Goal: Transaction & Acquisition: Download file/media

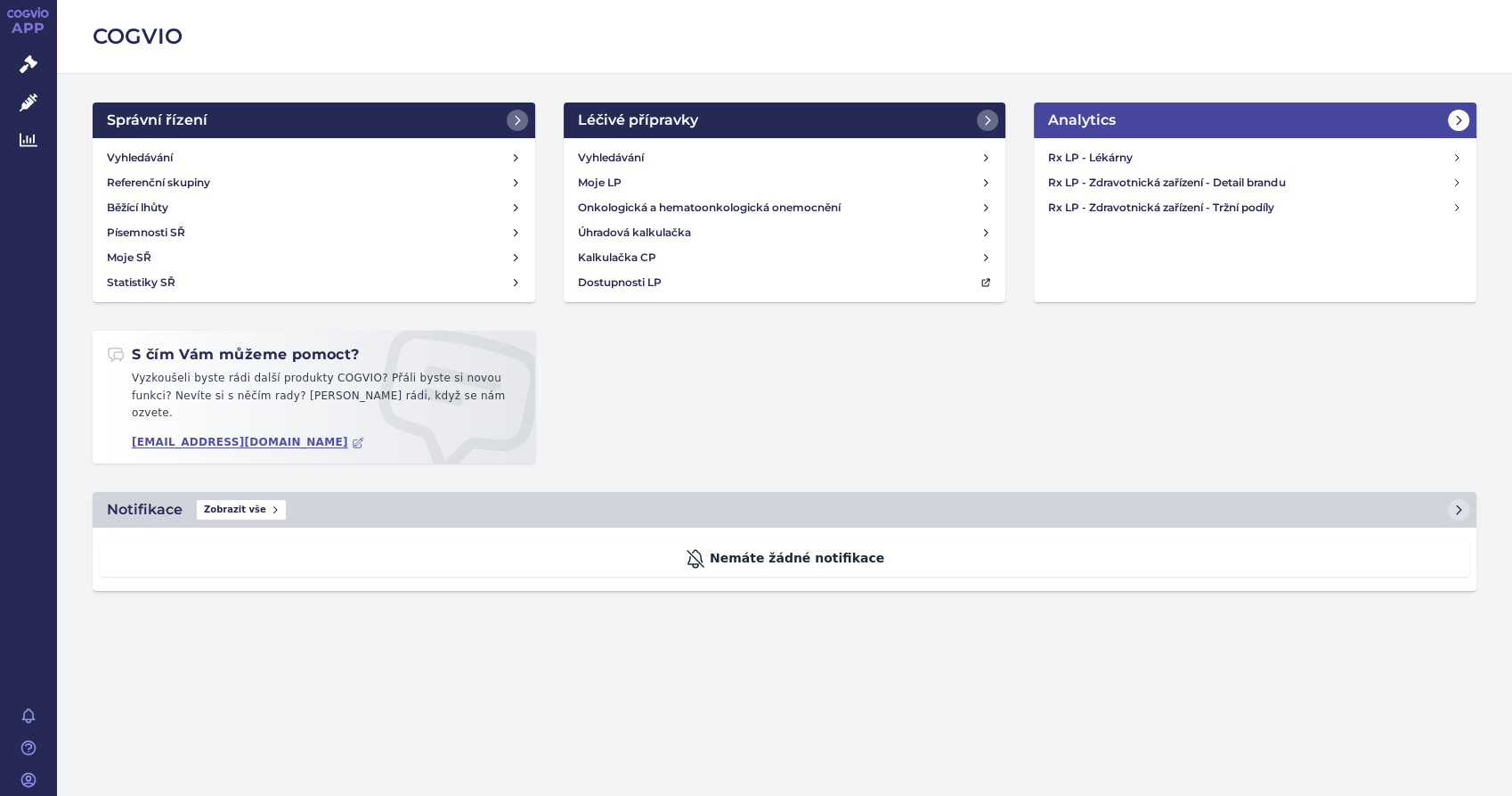
click at [1454, 115] on icon at bounding box center [1459, 120] width 14 height 14
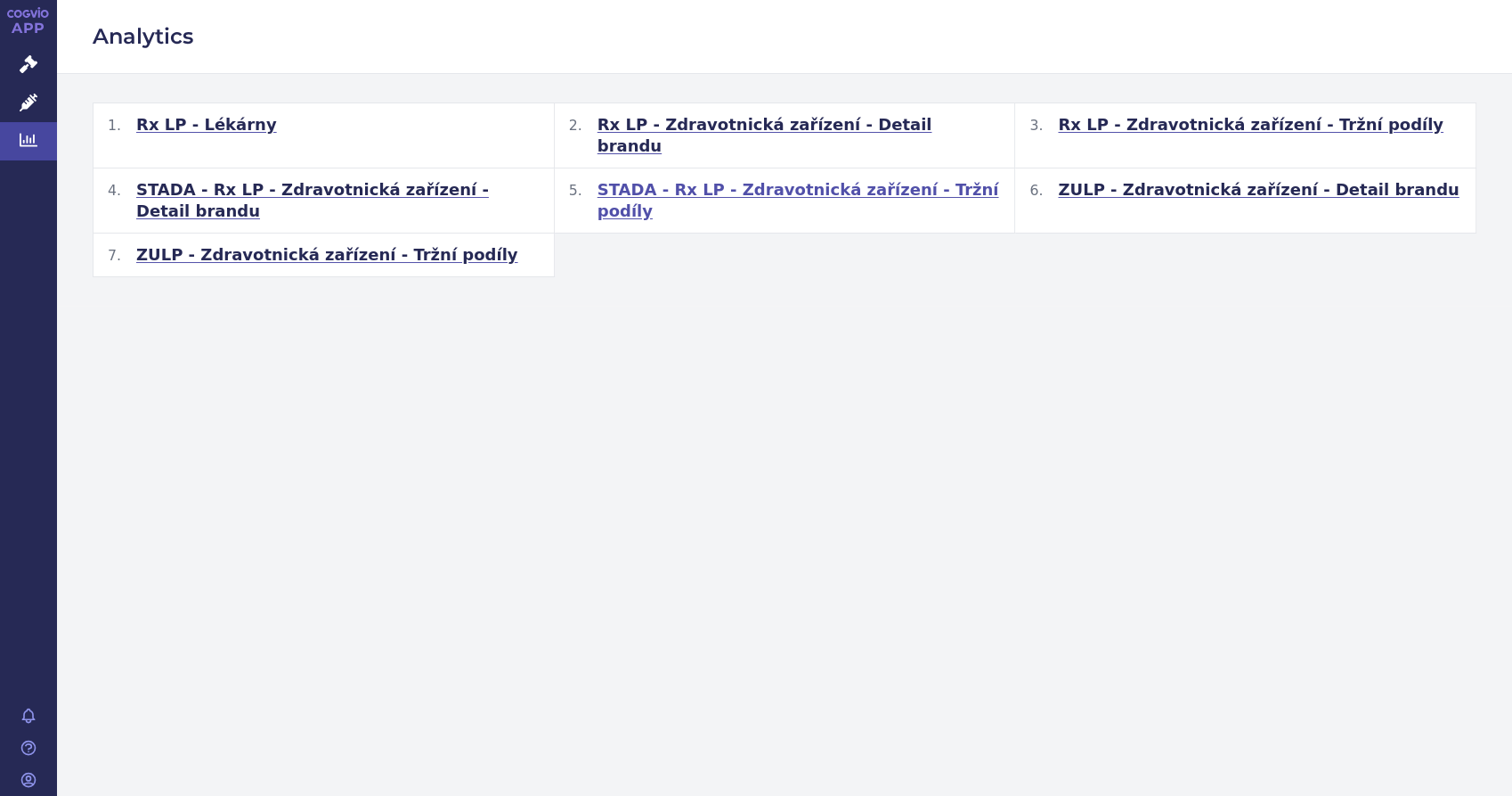
click at [784, 179] on span "STADA - Rx LP - Zdravotnická zařízení - Tržní podíly" at bounding box center [798, 200] width 404 height 43
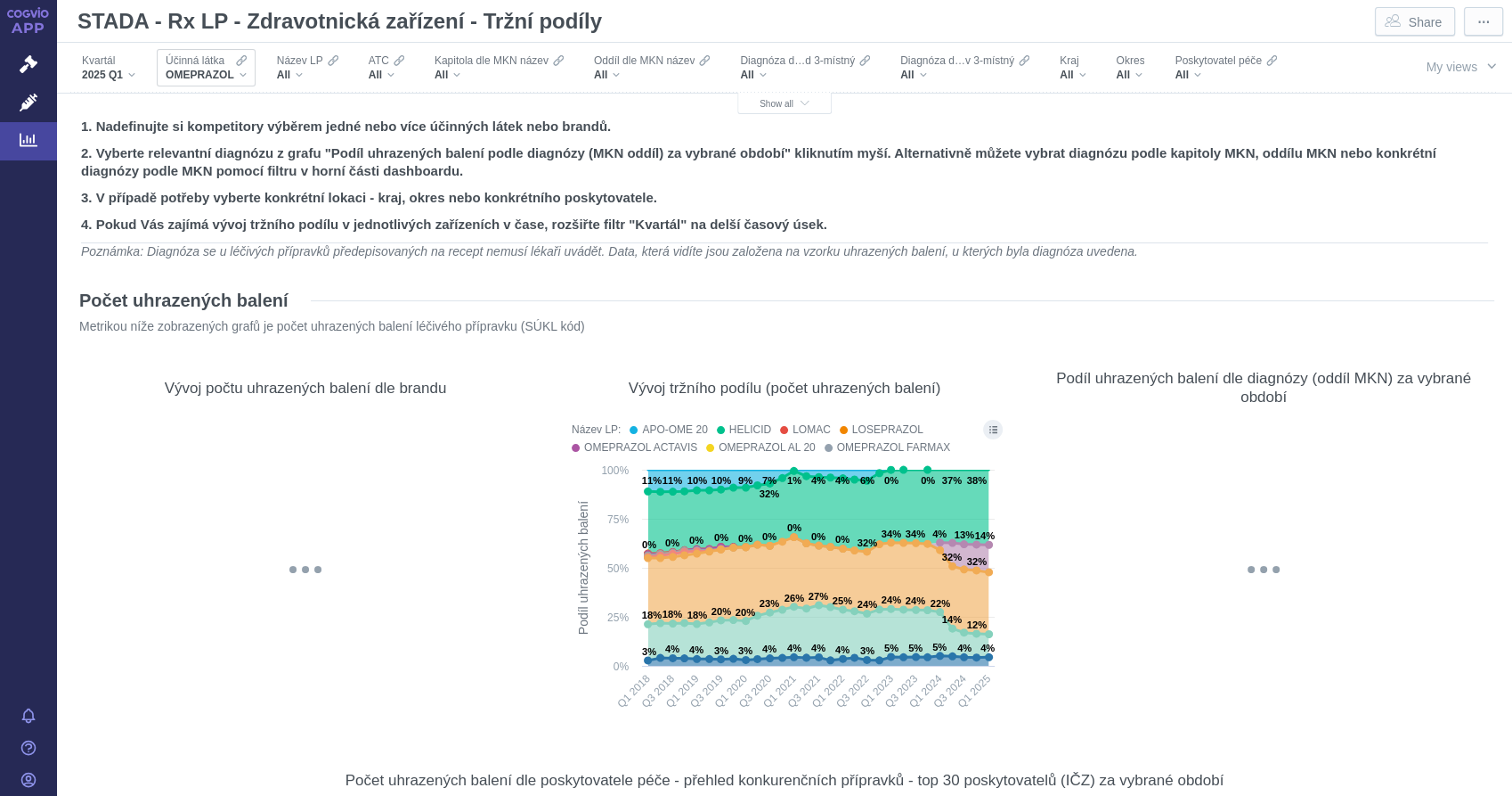
click at [238, 73] on div "OMEPRAZOL" at bounding box center [206, 74] width 81 height 14
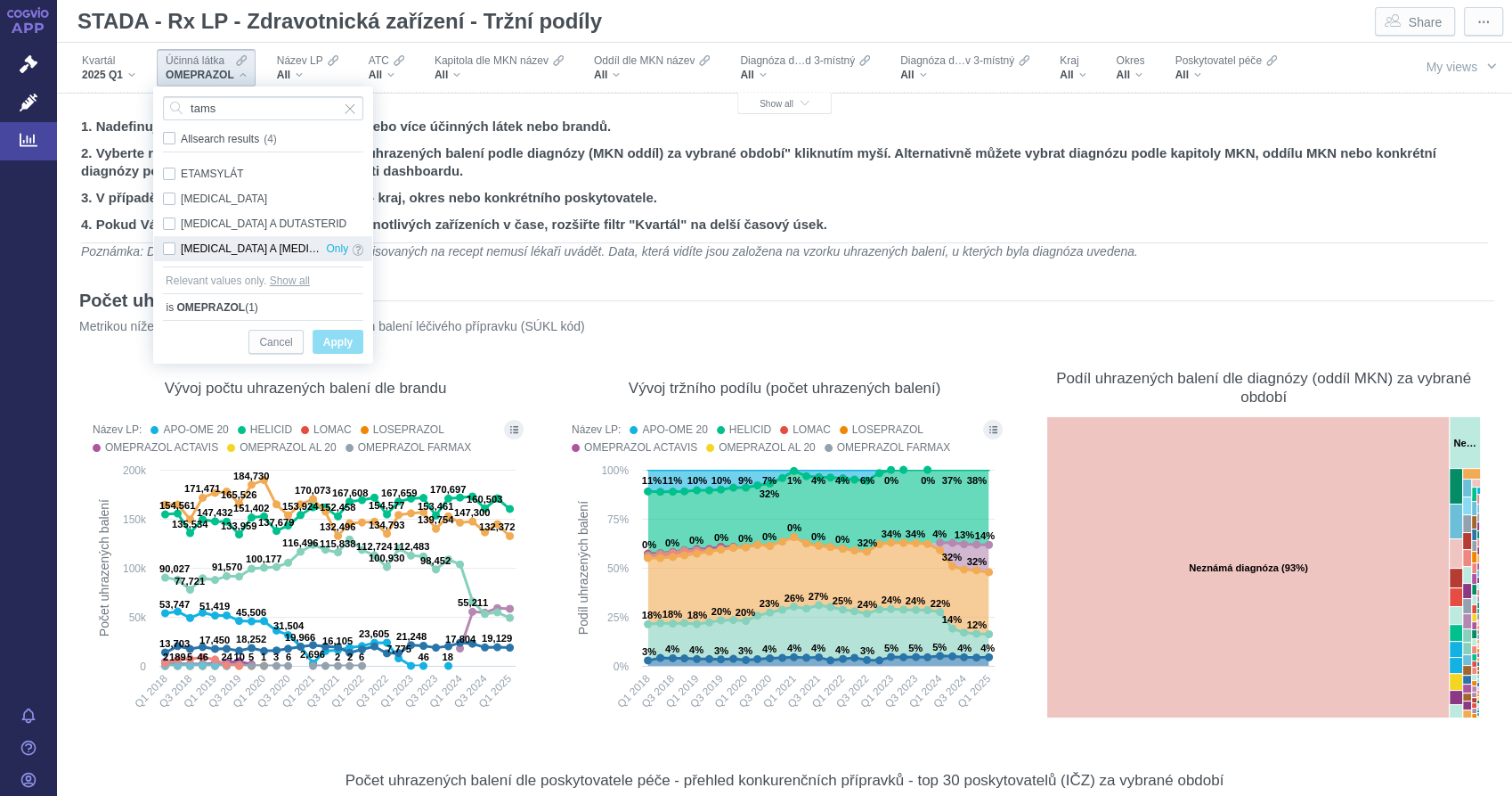
type input "tams"
click at [171, 244] on div "[MEDICAL_DATA] A [MEDICAL_DATA] Only" at bounding box center [263, 248] width 218 height 25
checkbox input "true"
click at [341, 343] on span "Apply" at bounding box center [338, 342] width 30 height 22
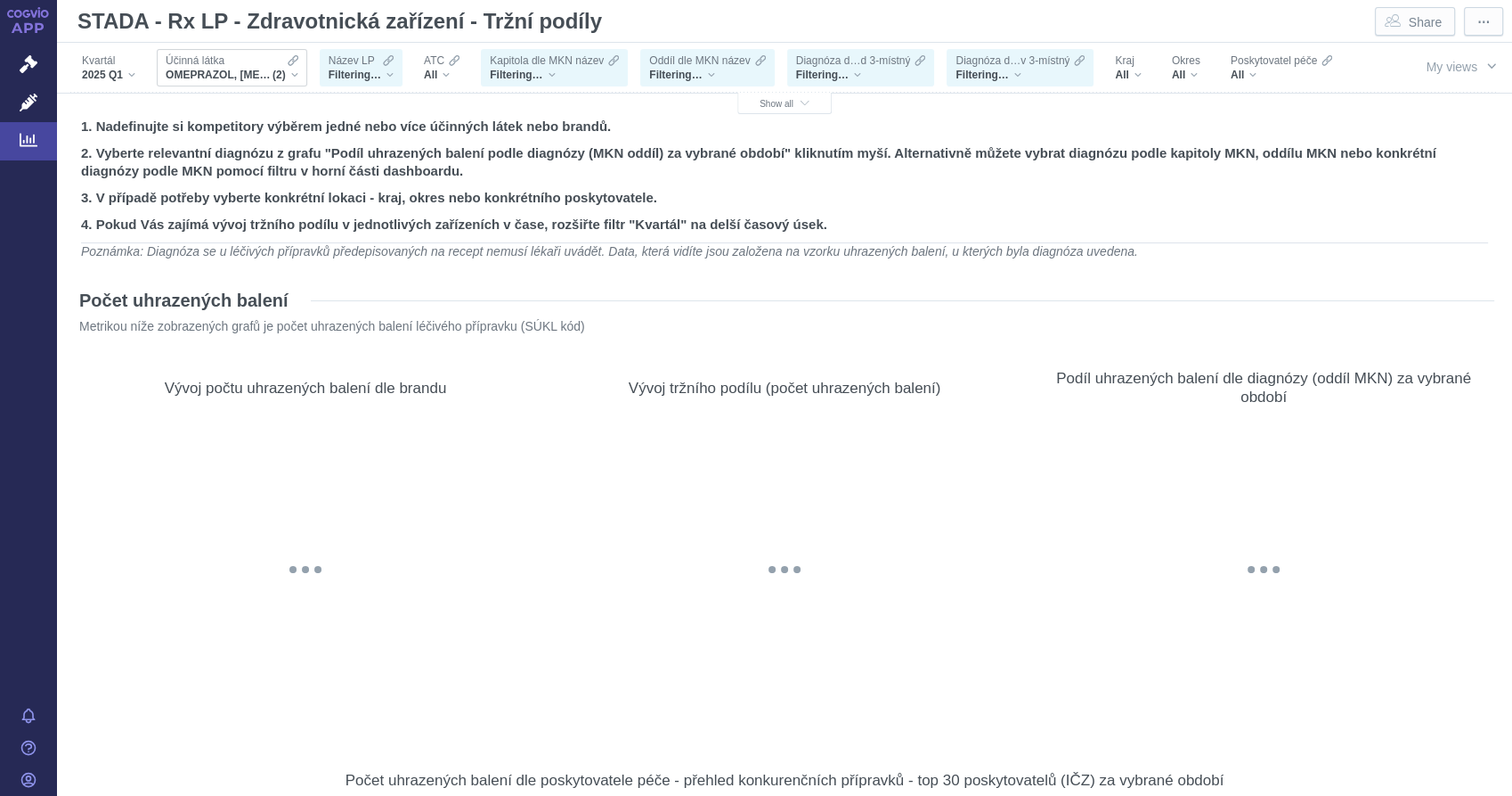
click at [296, 74] on div "OMEPRAZOL, [MEDICAL_DATA] A [MEDICAL_DATA] (2)" at bounding box center [232, 74] width 133 height 14
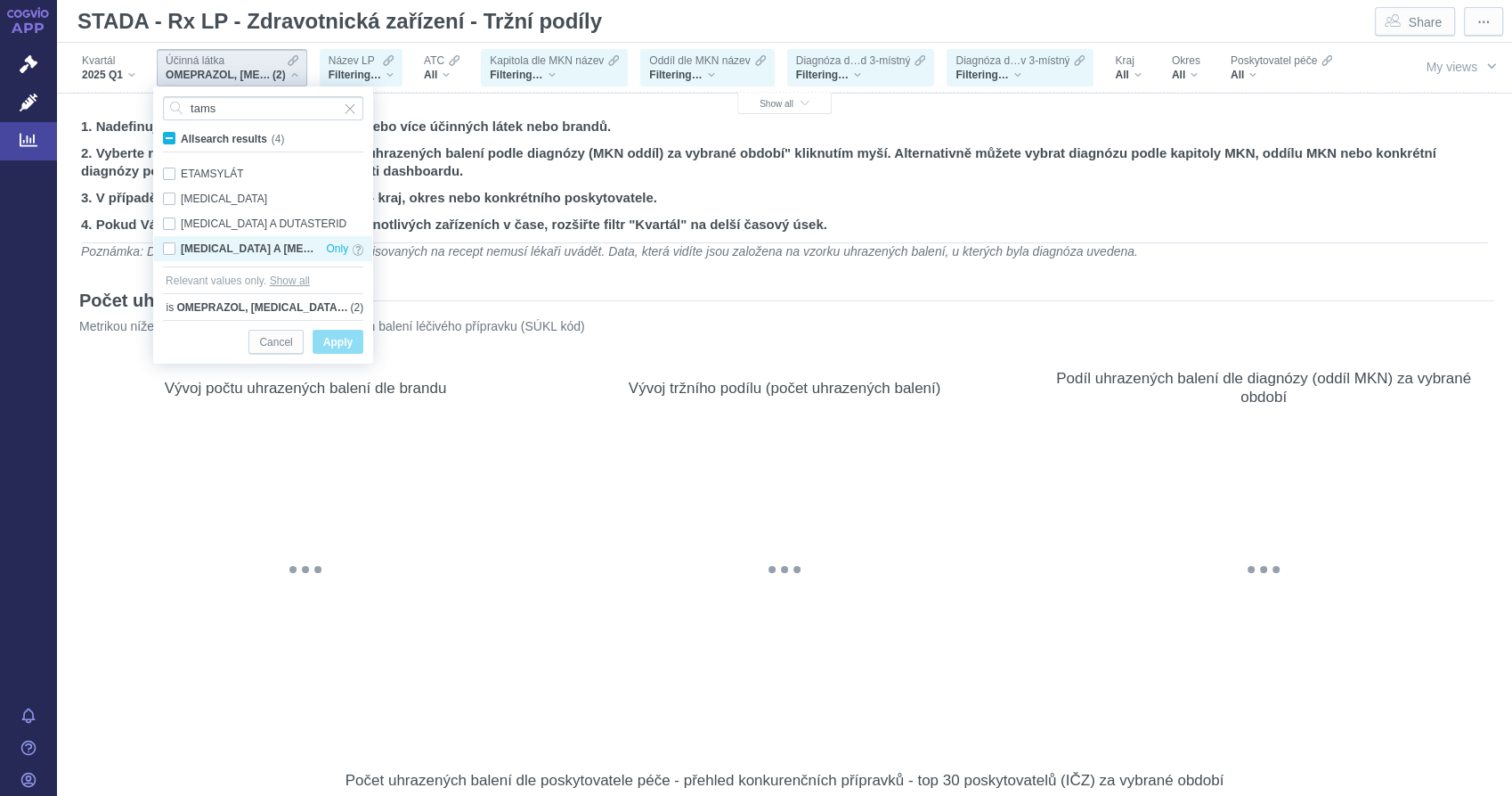
checkbox input "false"
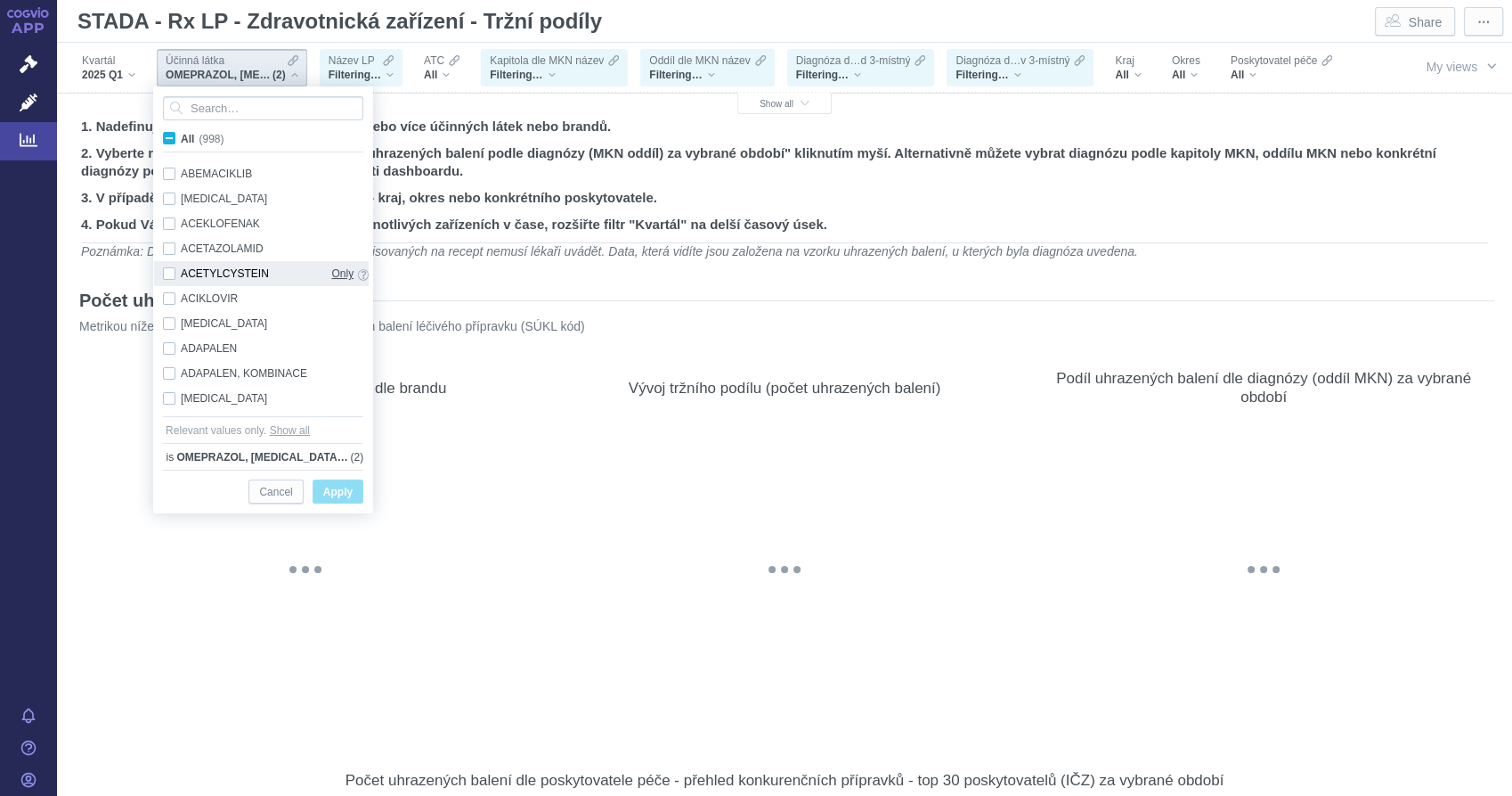
scroll to position [36, 0]
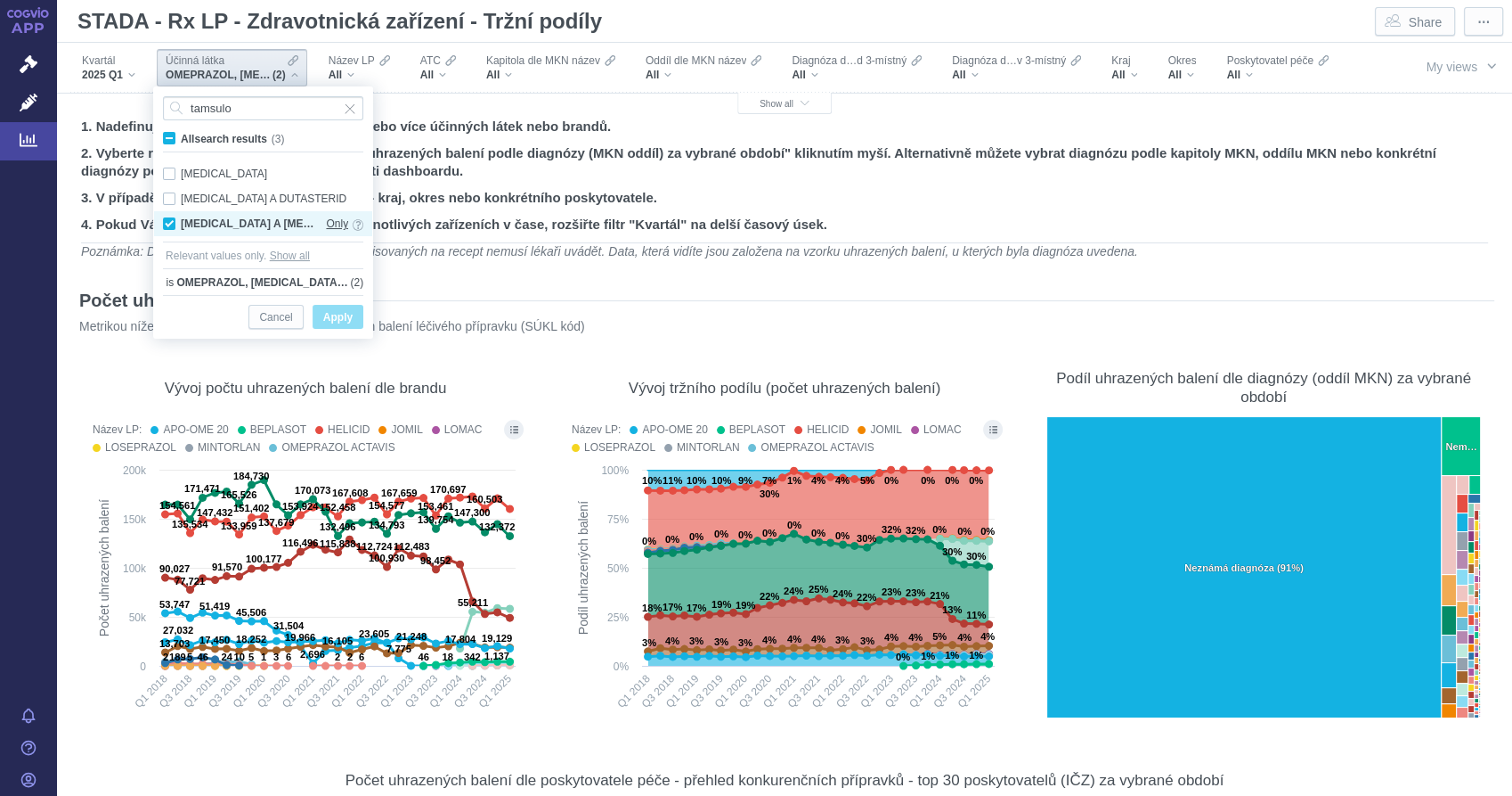
type input "tamsulo"
click at [342, 223] on span "Only" at bounding box center [337, 223] width 22 height 20
click at [337, 314] on span "Apply" at bounding box center [338, 317] width 30 height 22
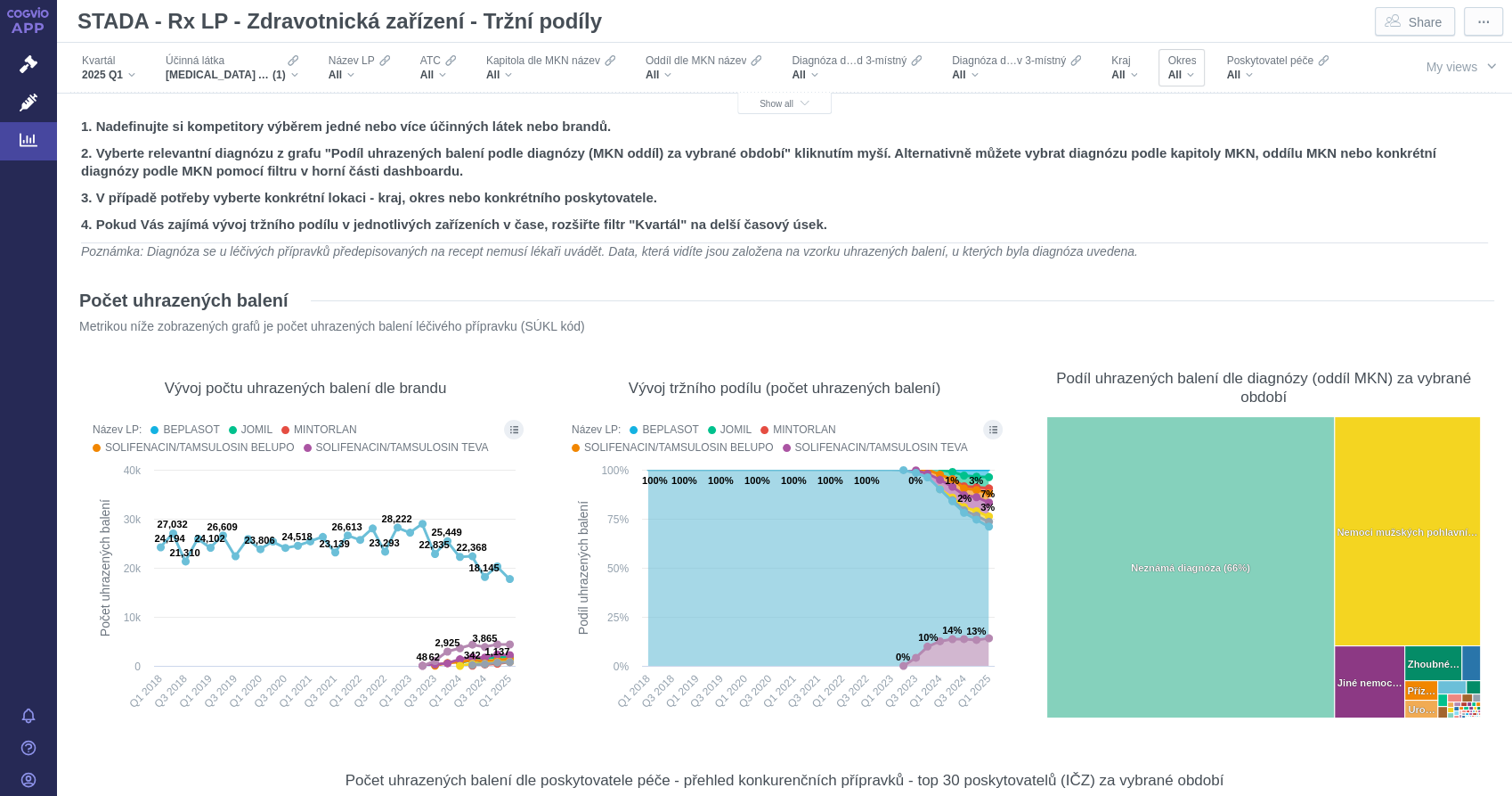
click at [1187, 76] on div "All" at bounding box center [1182, 74] width 29 height 14
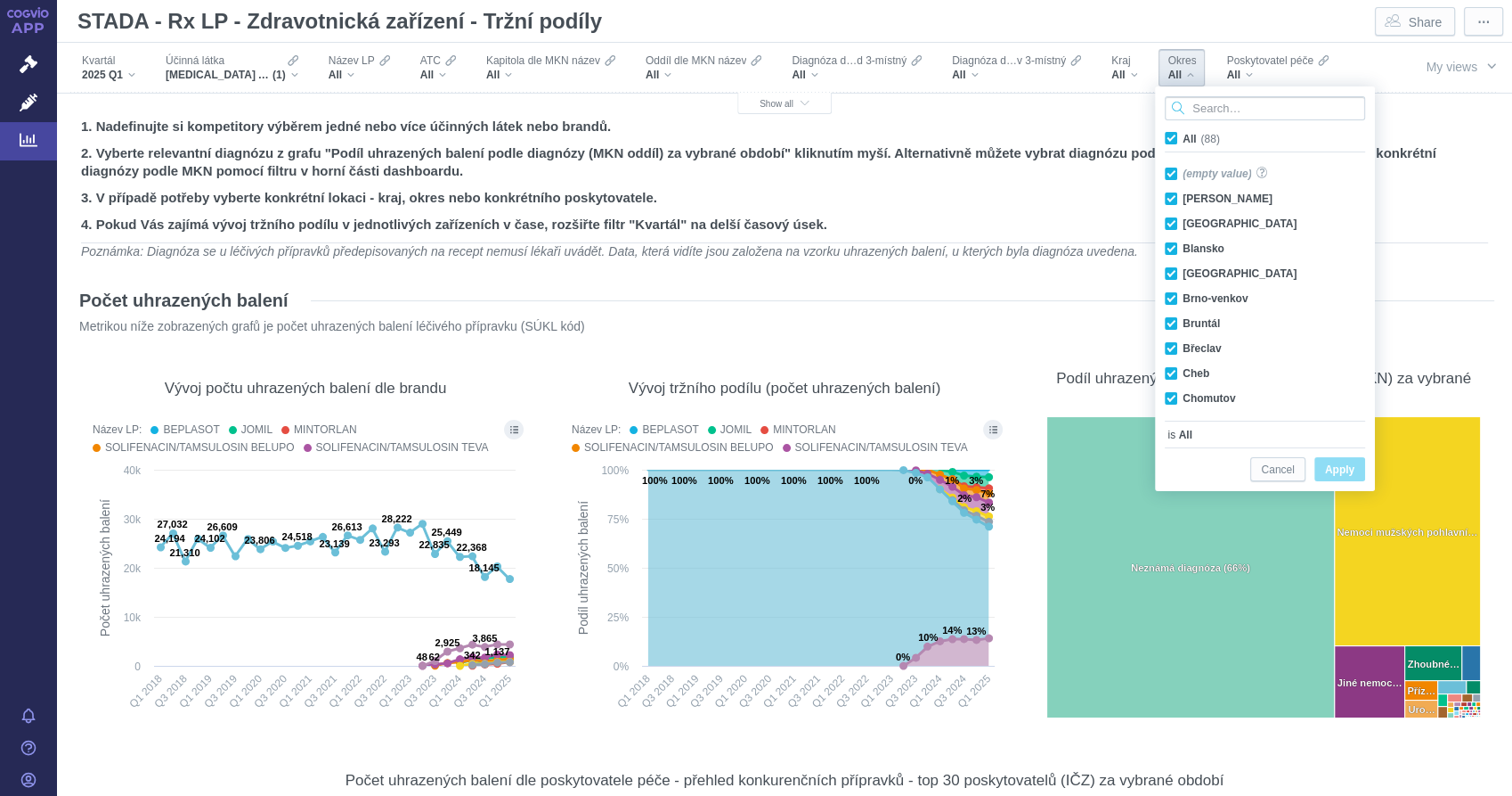
click at [1162, 72] on div "Okres All" at bounding box center [1182, 67] width 47 height 37
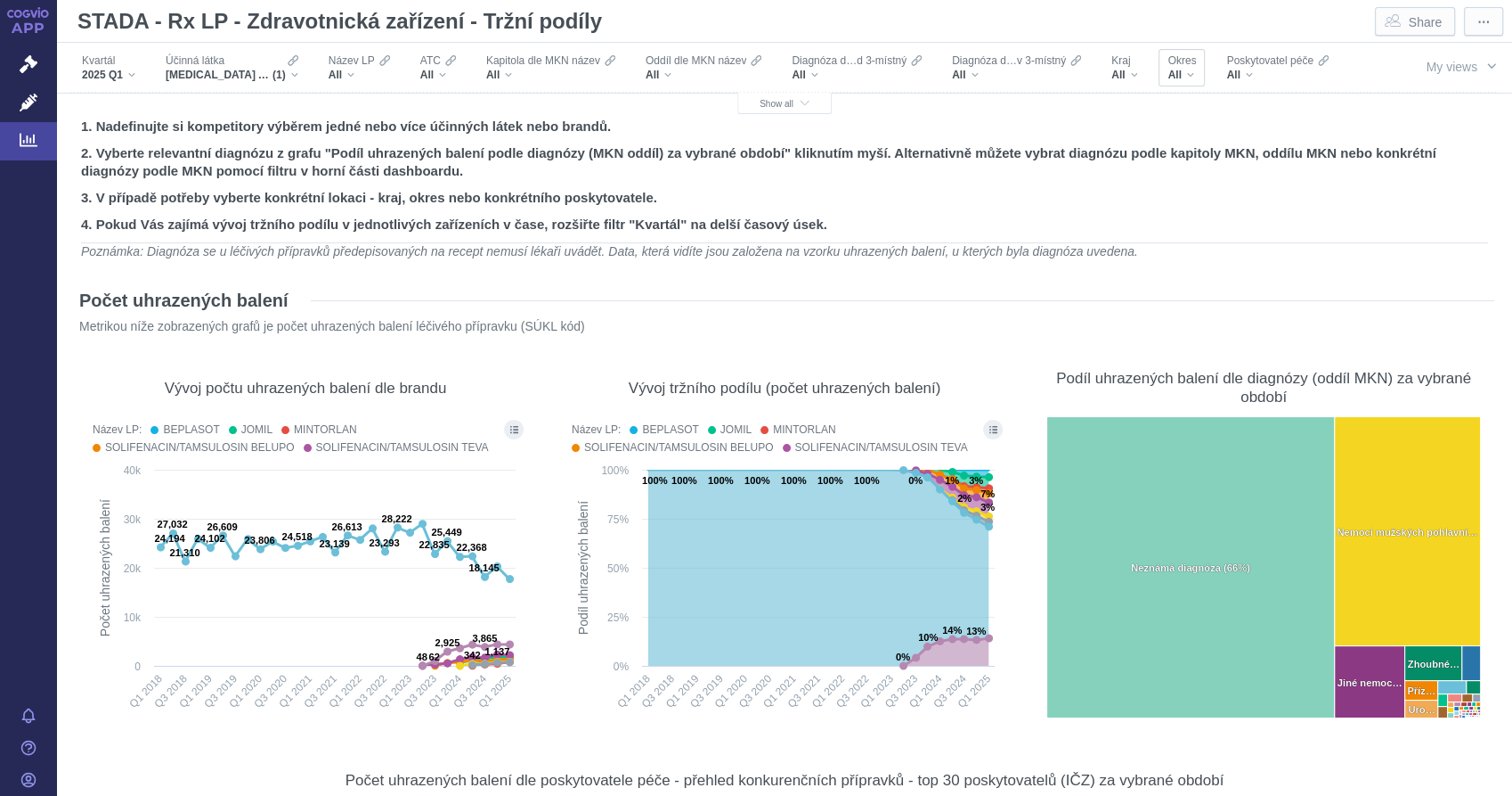
click at [1173, 70] on span "All" at bounding box center [1174, 74] width 13 height 14
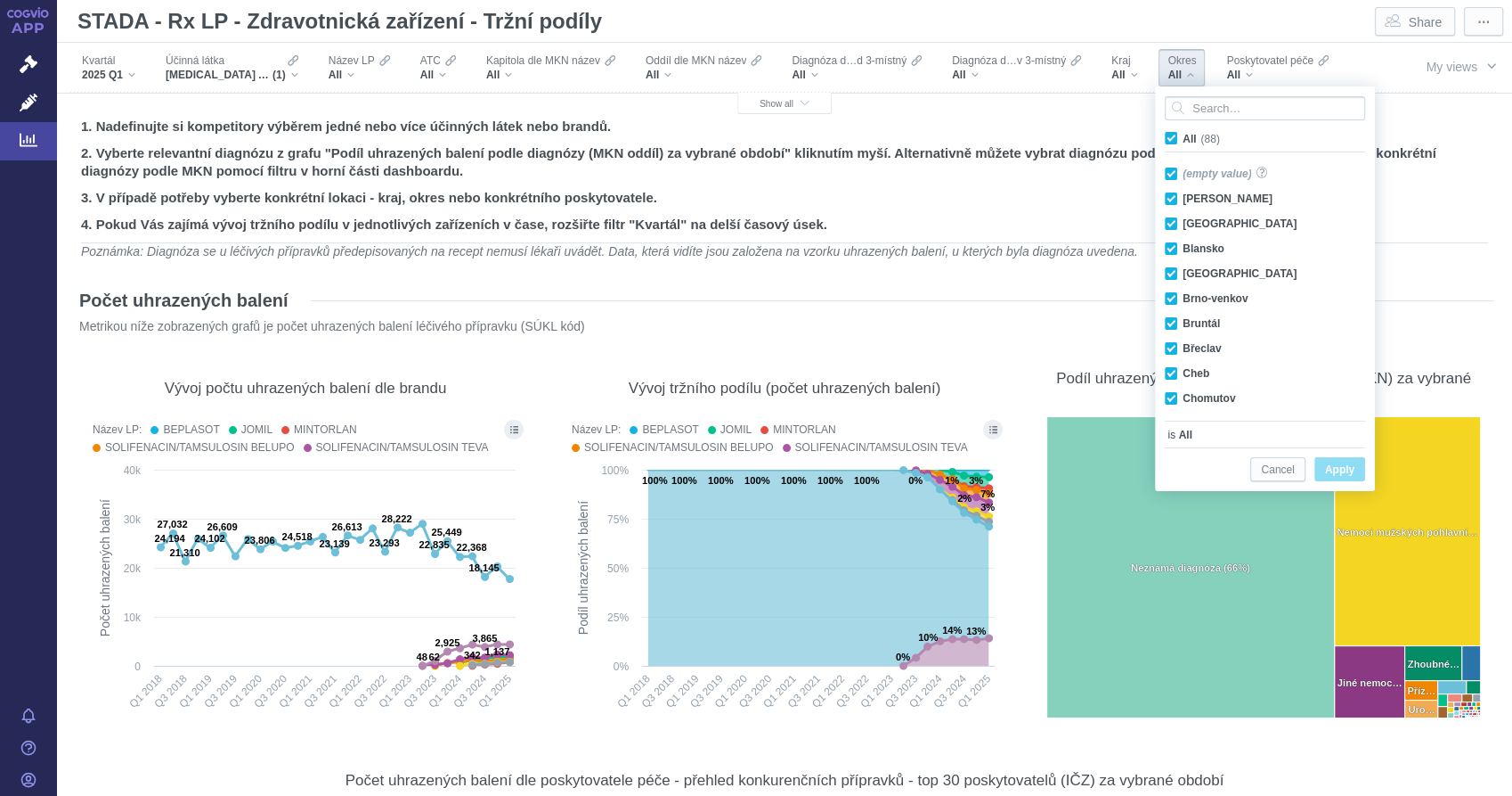
click at [1183, 136] on span "All (88)" at bounding box center [1201, 138] width 37 height 12
click at [1183, 136] on input "All (88)" at bounding box center [1189, 135] width 11 height 11
checkbox input "false"
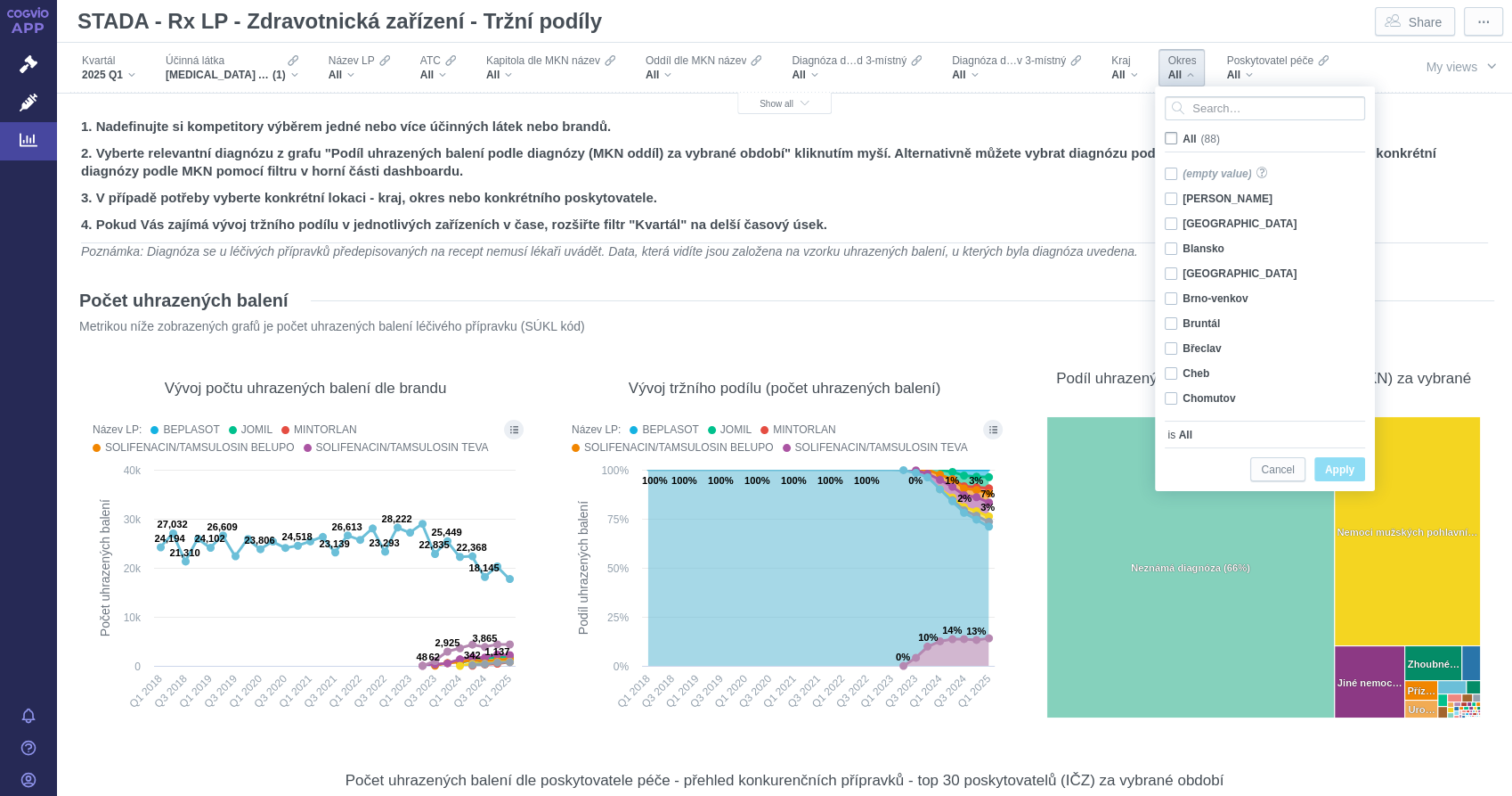
checkbox input "false"
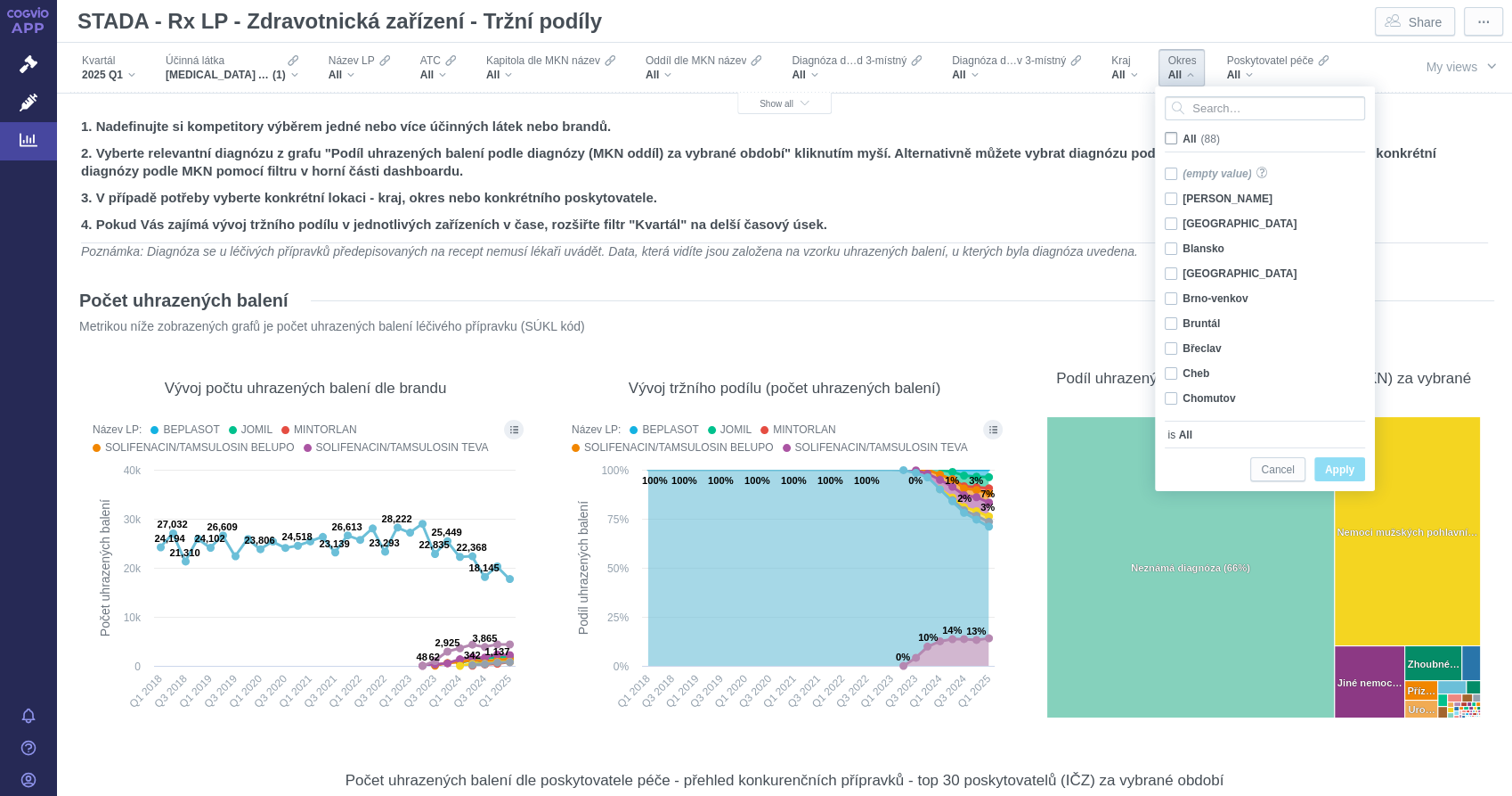
checkbox input "false"
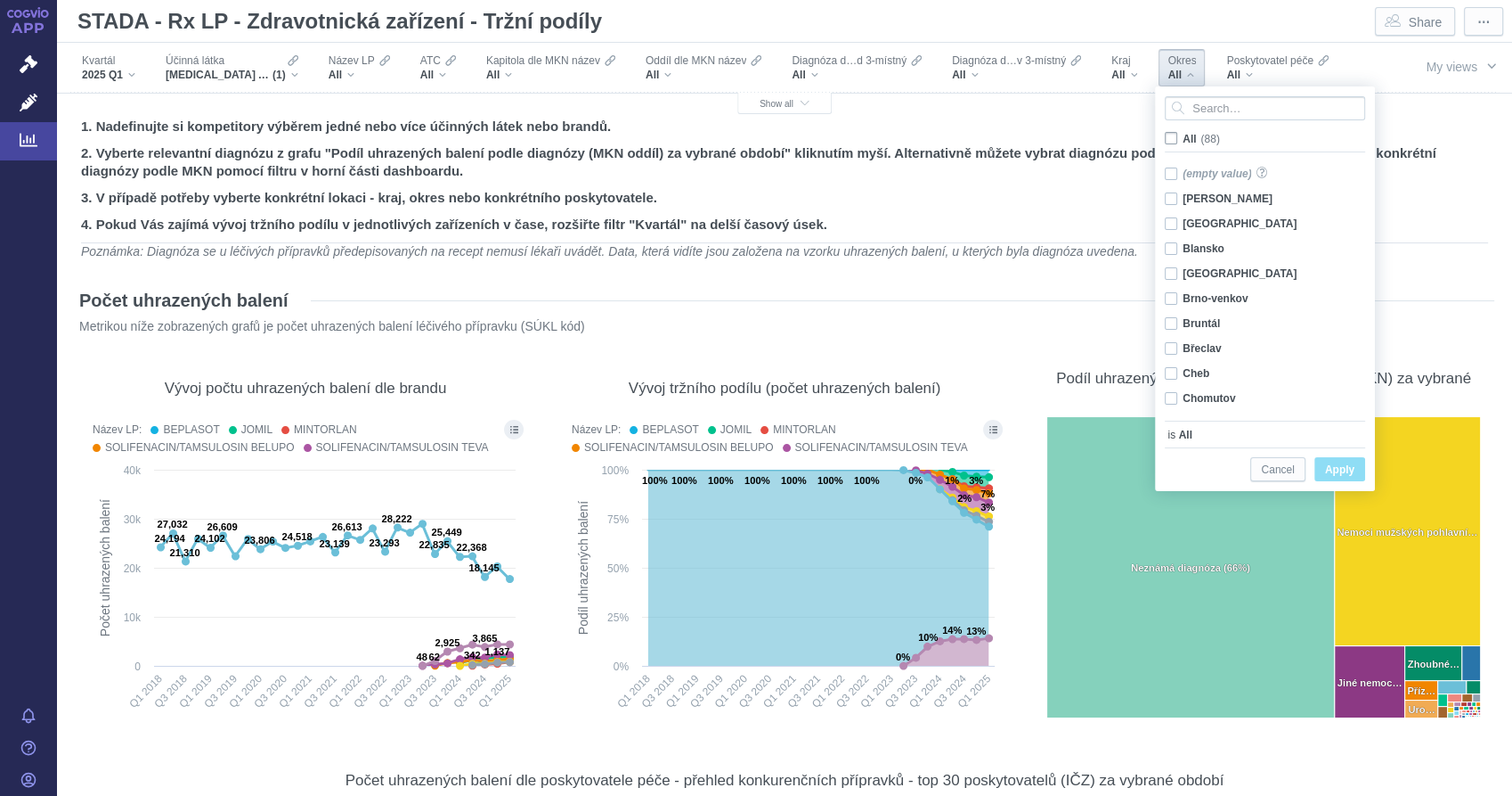
checkbox input "false"
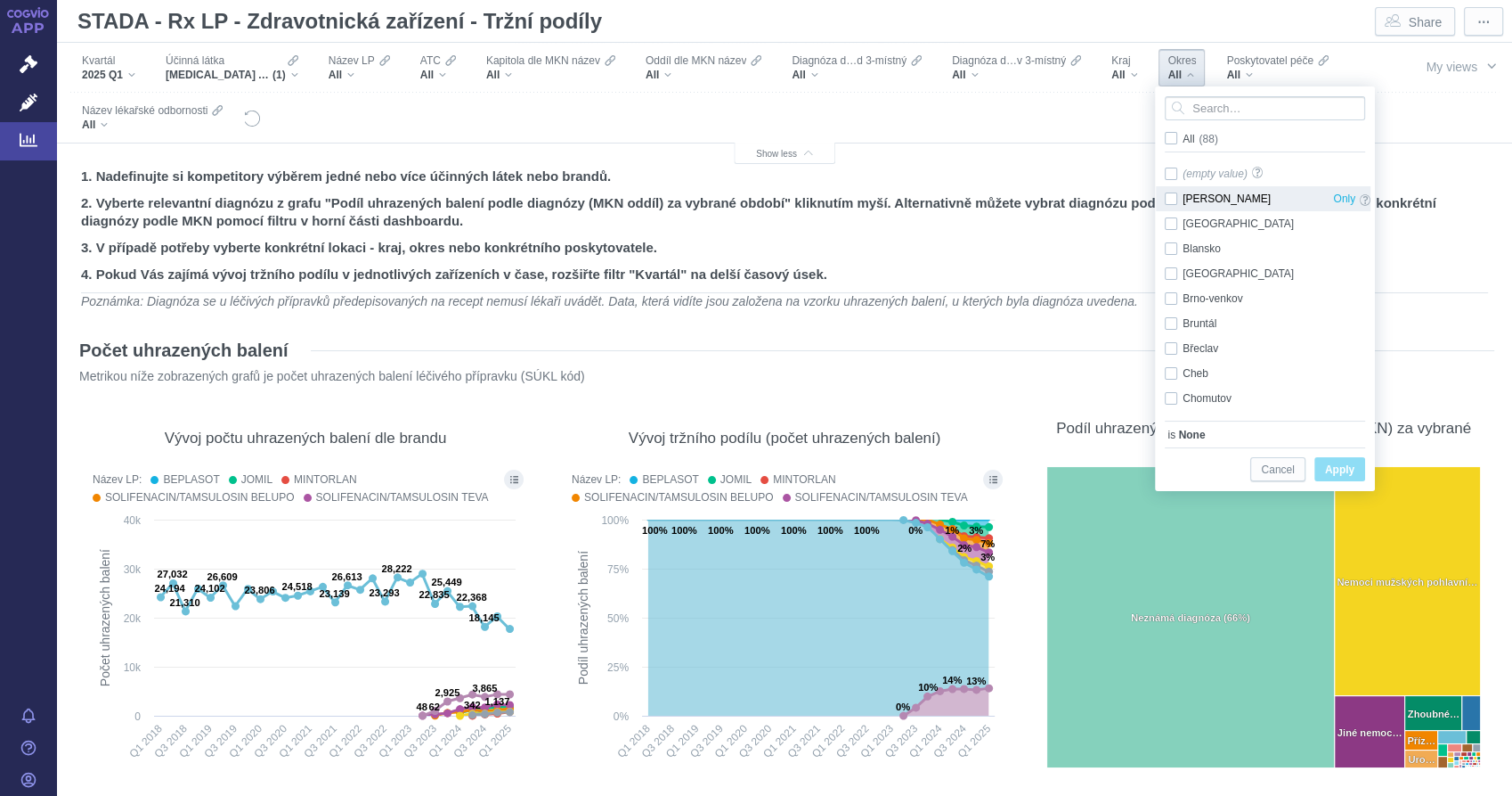
click at [1171, 200] on div "[PERSON_NAME] Only" at bounding box center [1268, 199] width 223 height 25
checkbox input "true"
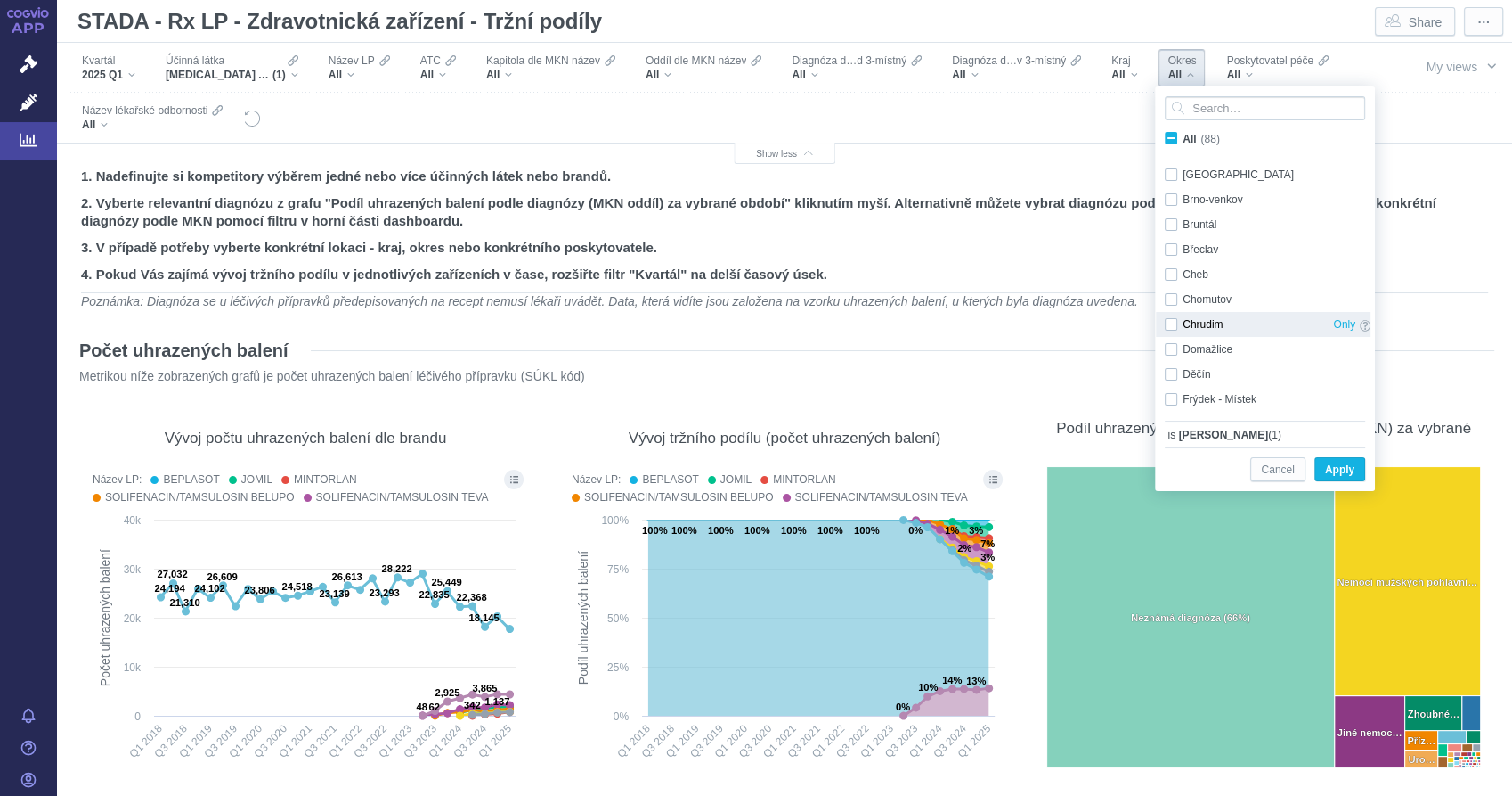
click at [1174, 327] on div "Chrudim Only" at bounding box center [1268, 325] width 223 height 25
checkbox input "true"
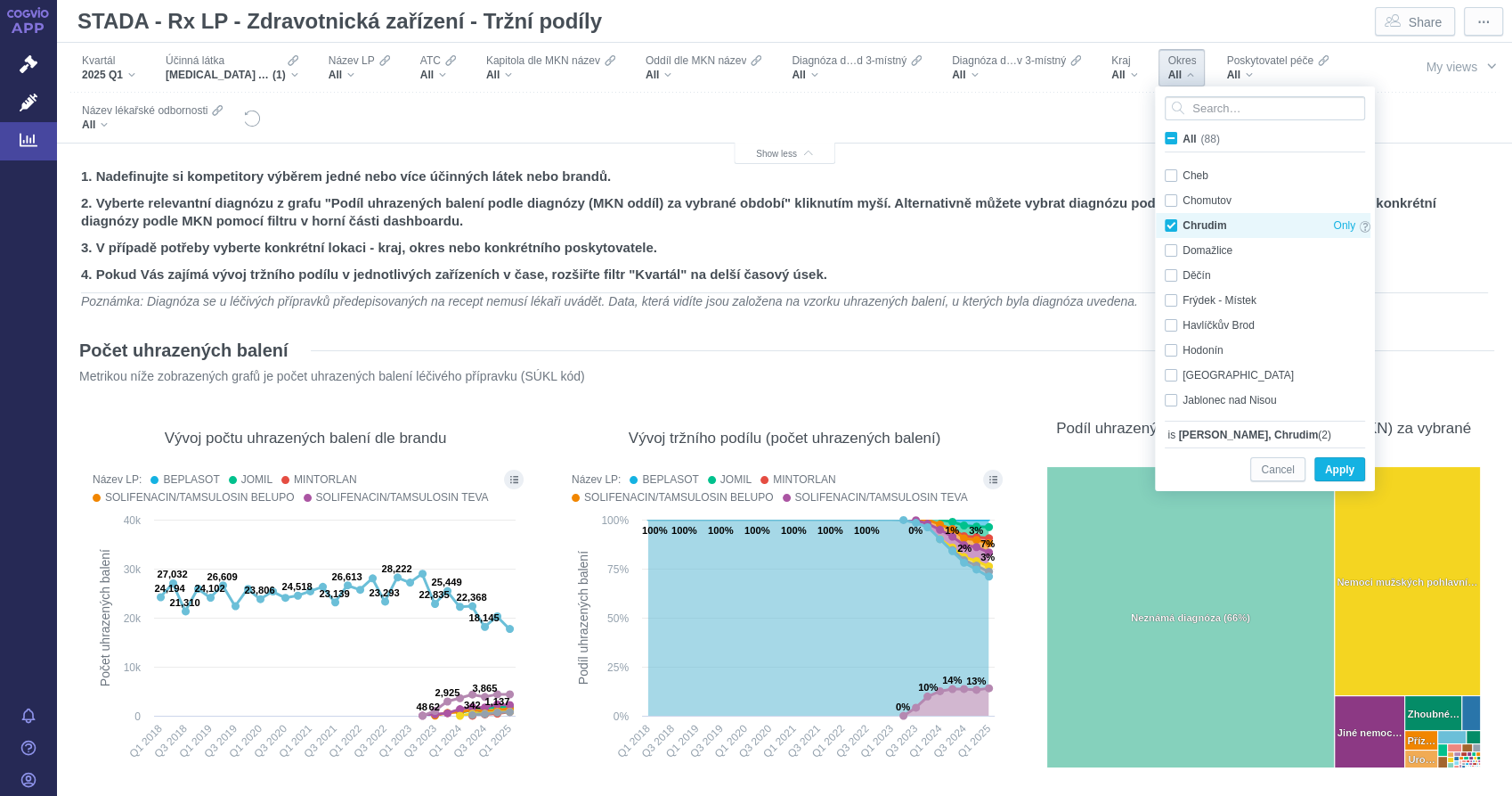
click at [1174, 327] on div "Havlíčkův Brod Only" at bounding box center [1268, 325] width 223 height 25
checkbox input "true"
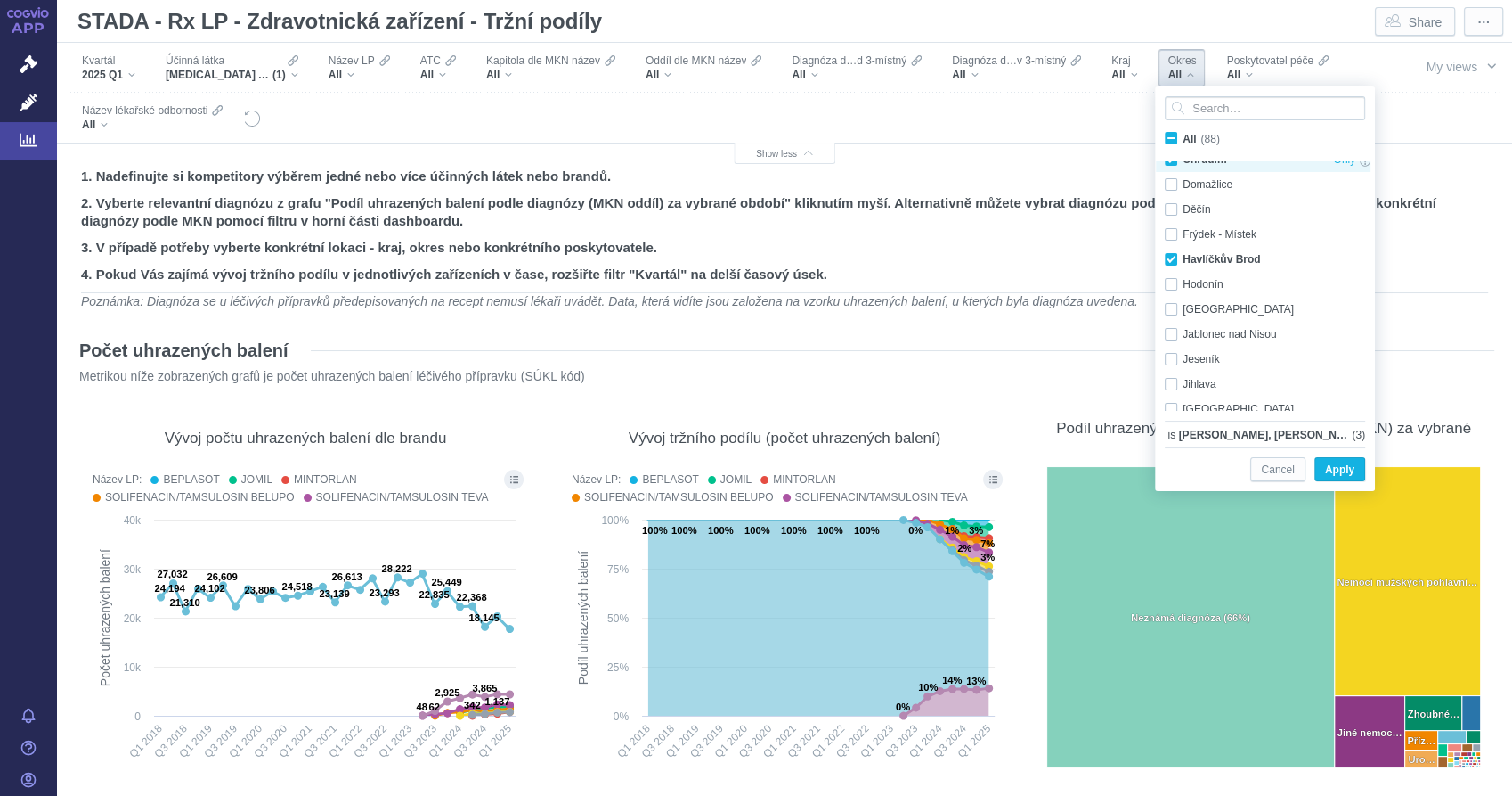
scroll to position [297, 0]
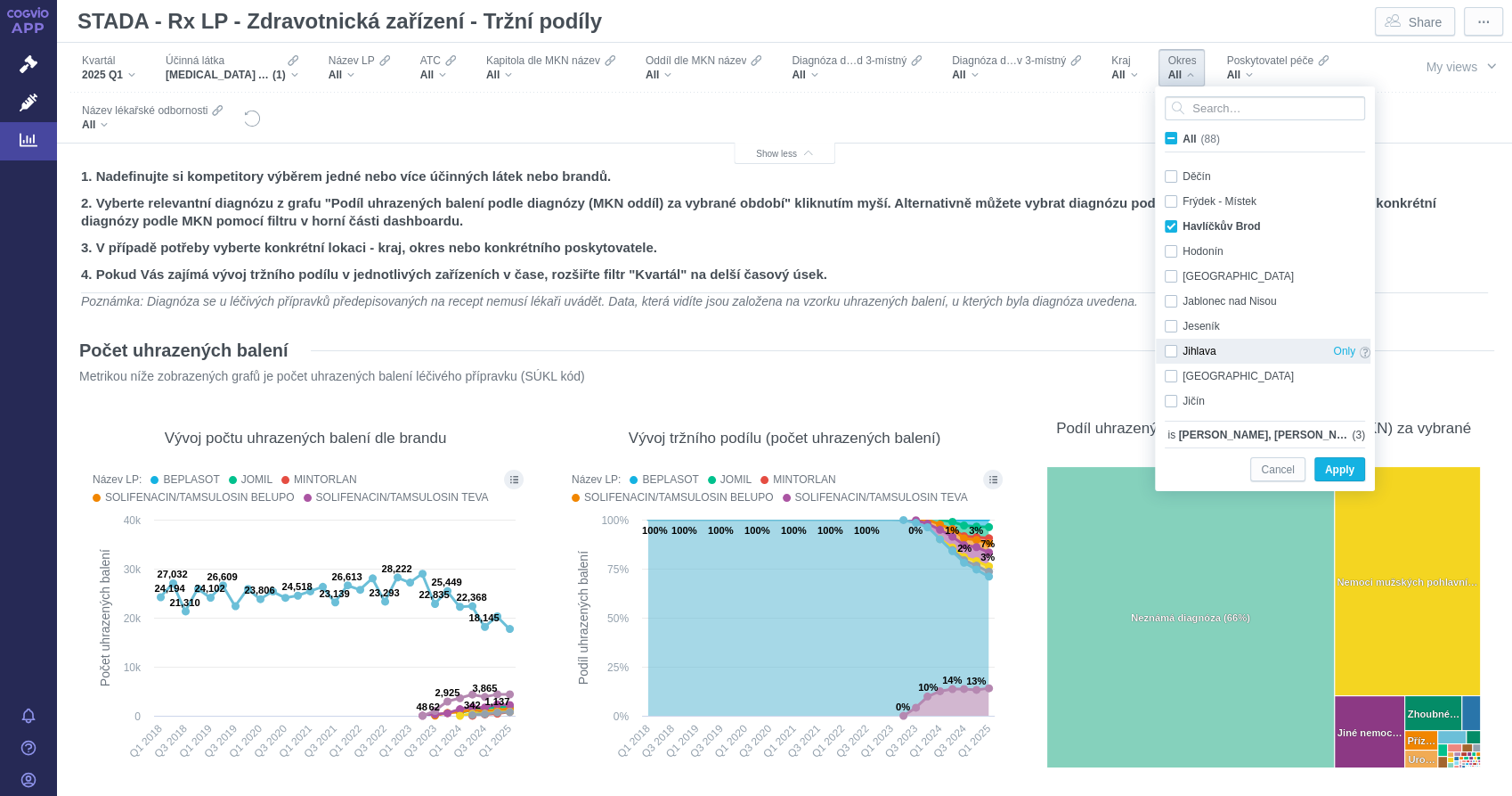
click at [1170, 347] on div "Jihlava Only" at bounding box center [1268, 351] width 223 height 25
checkbox input "true"
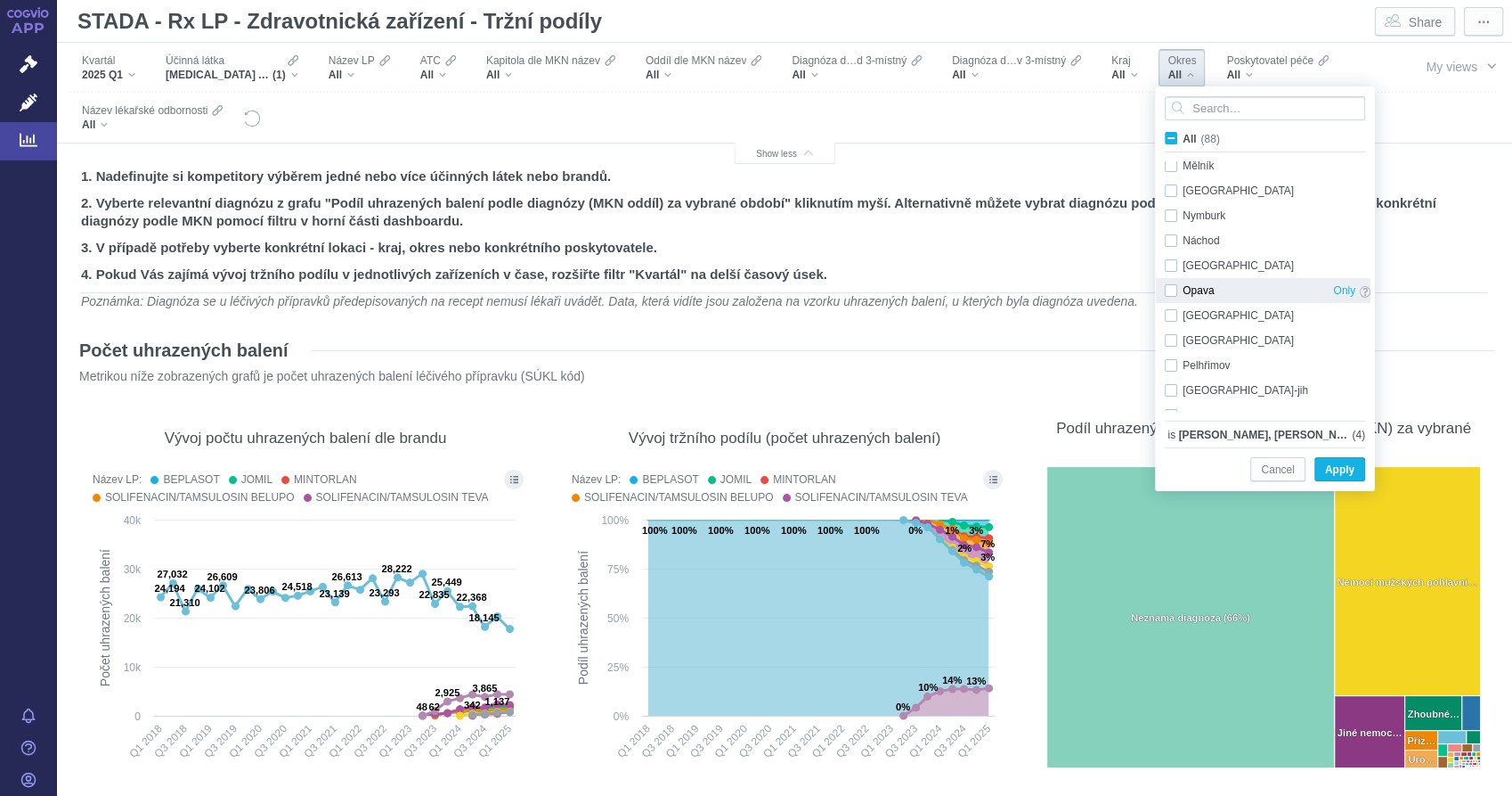
scroll to position [891, 0]
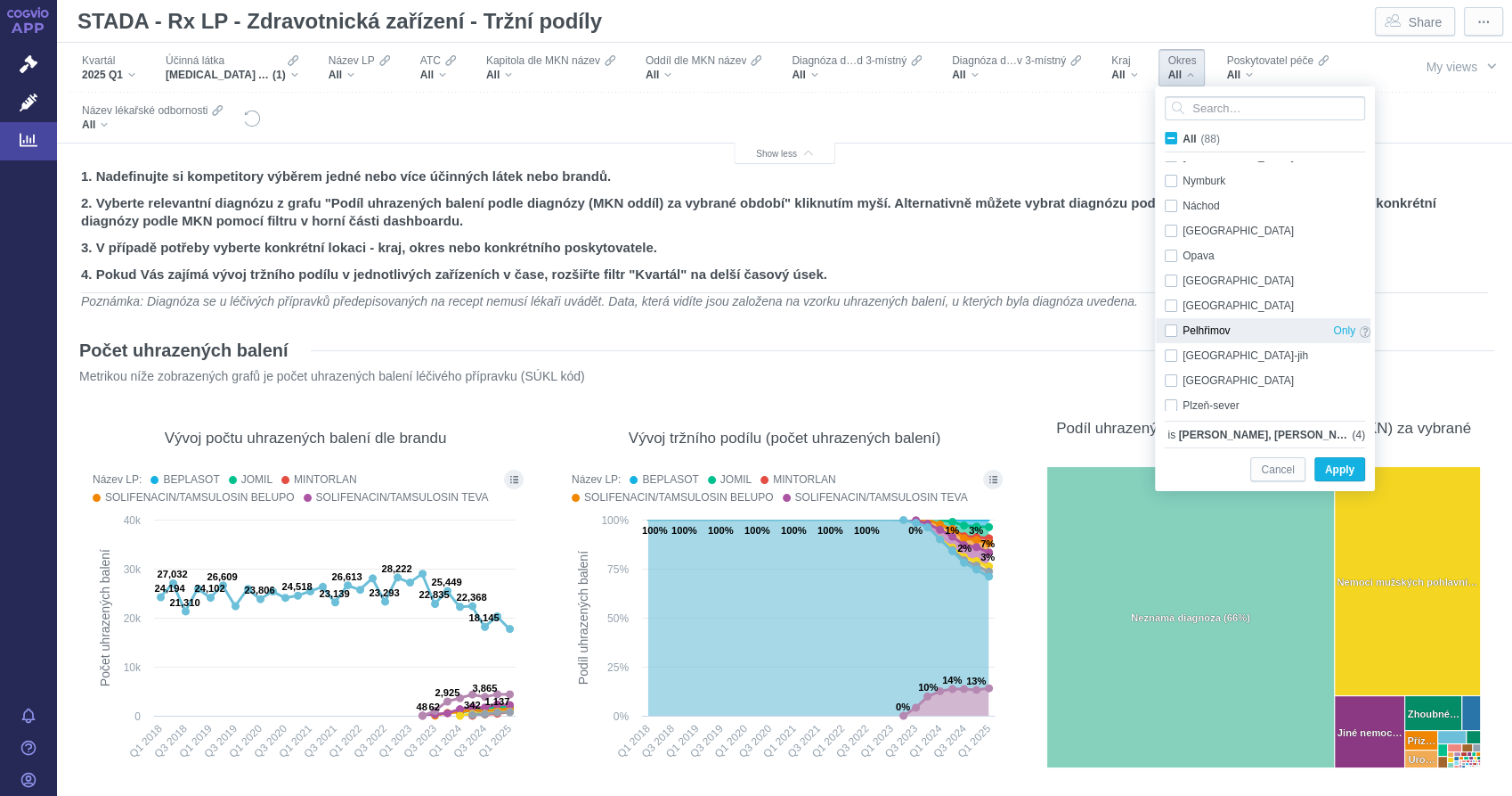
click at [1173, 328] on div "Pelhřimov Only" at bounding box center [1268, 330] width 223 height 25
checkbox input "true"
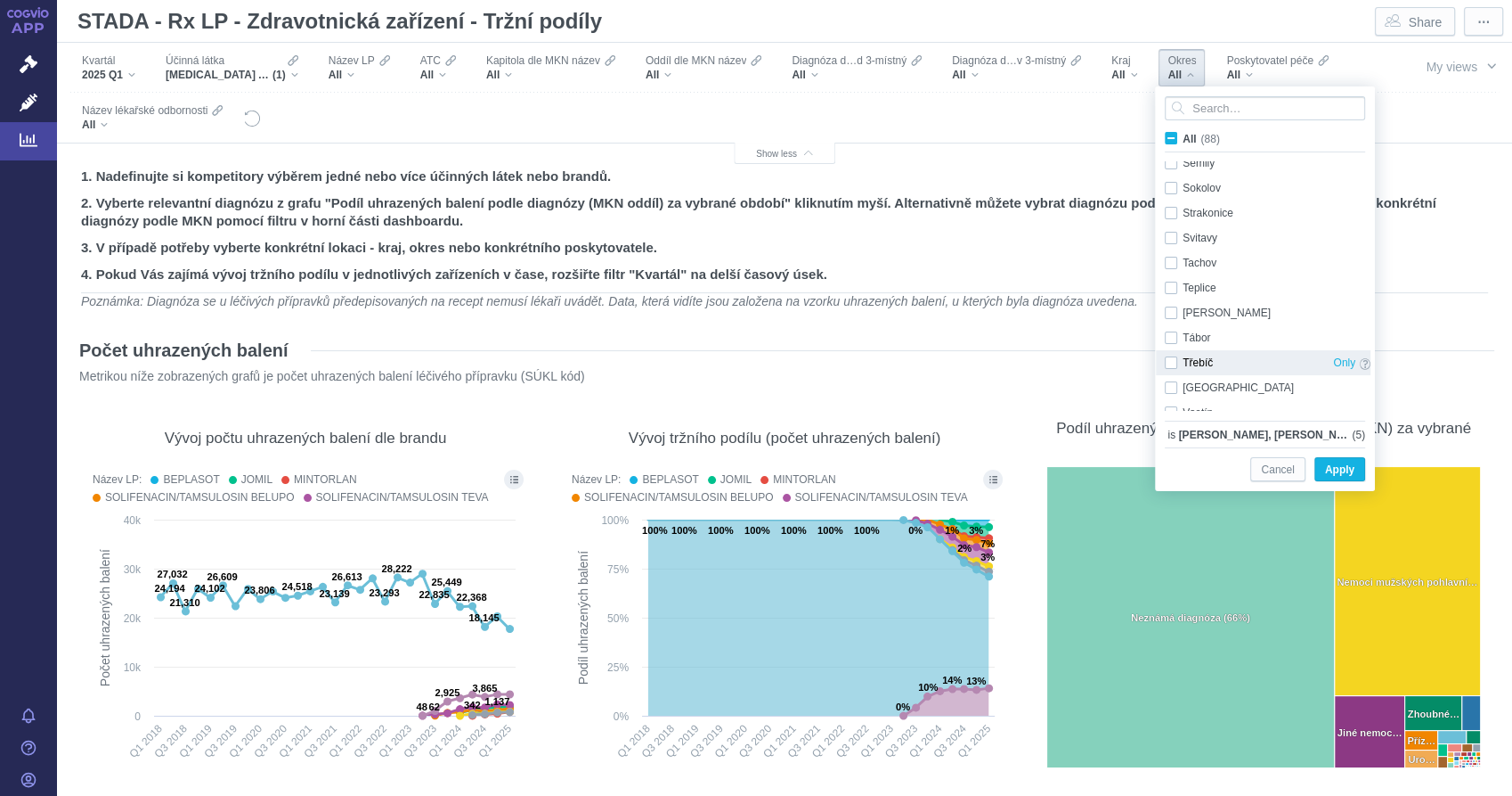
click at [1173, 364] on div "Třebíč Only" at bounding box center [1268, 363] width 223 height 25
checkbox input "true"
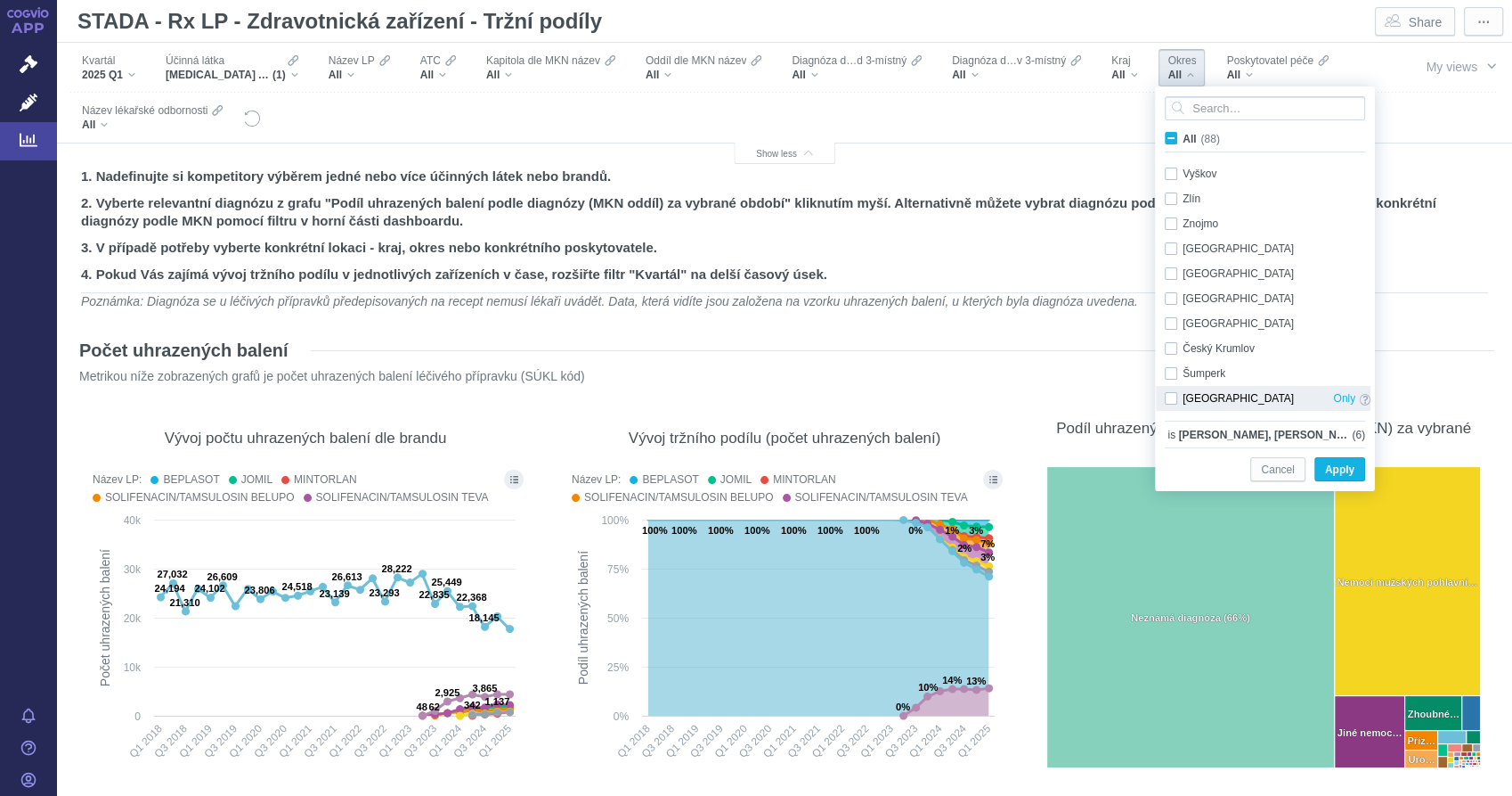
click at [1173, 400] on div "[GEOGRAPHIC_DATA] Only" at bounding box center [1268, 398] width 223 height 25
checkbox input "true"
click at [1340, 471] on span "Apply" at bounding box center [1339, 470] width 30 height 22
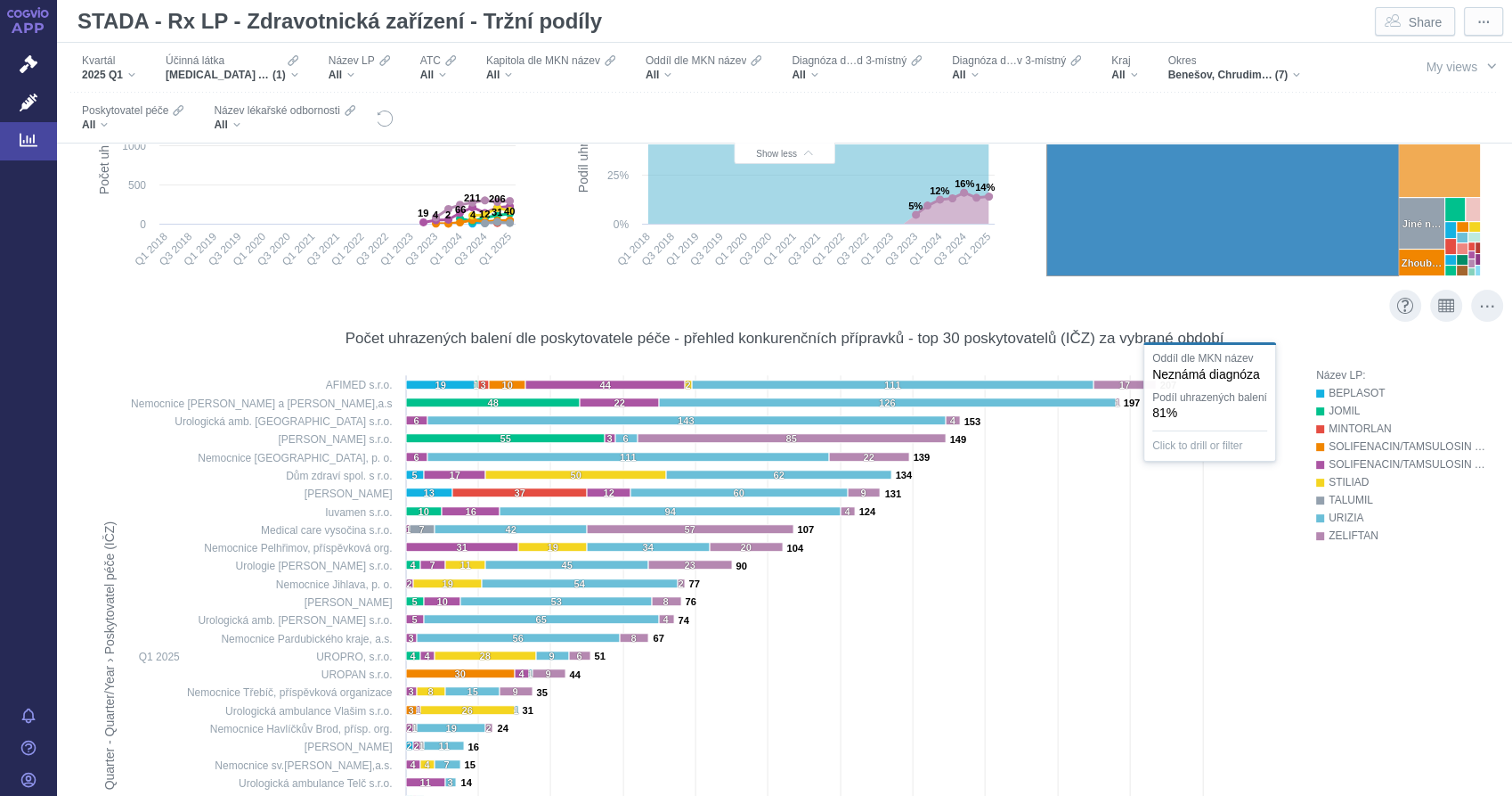
scroll to position [494, 0]
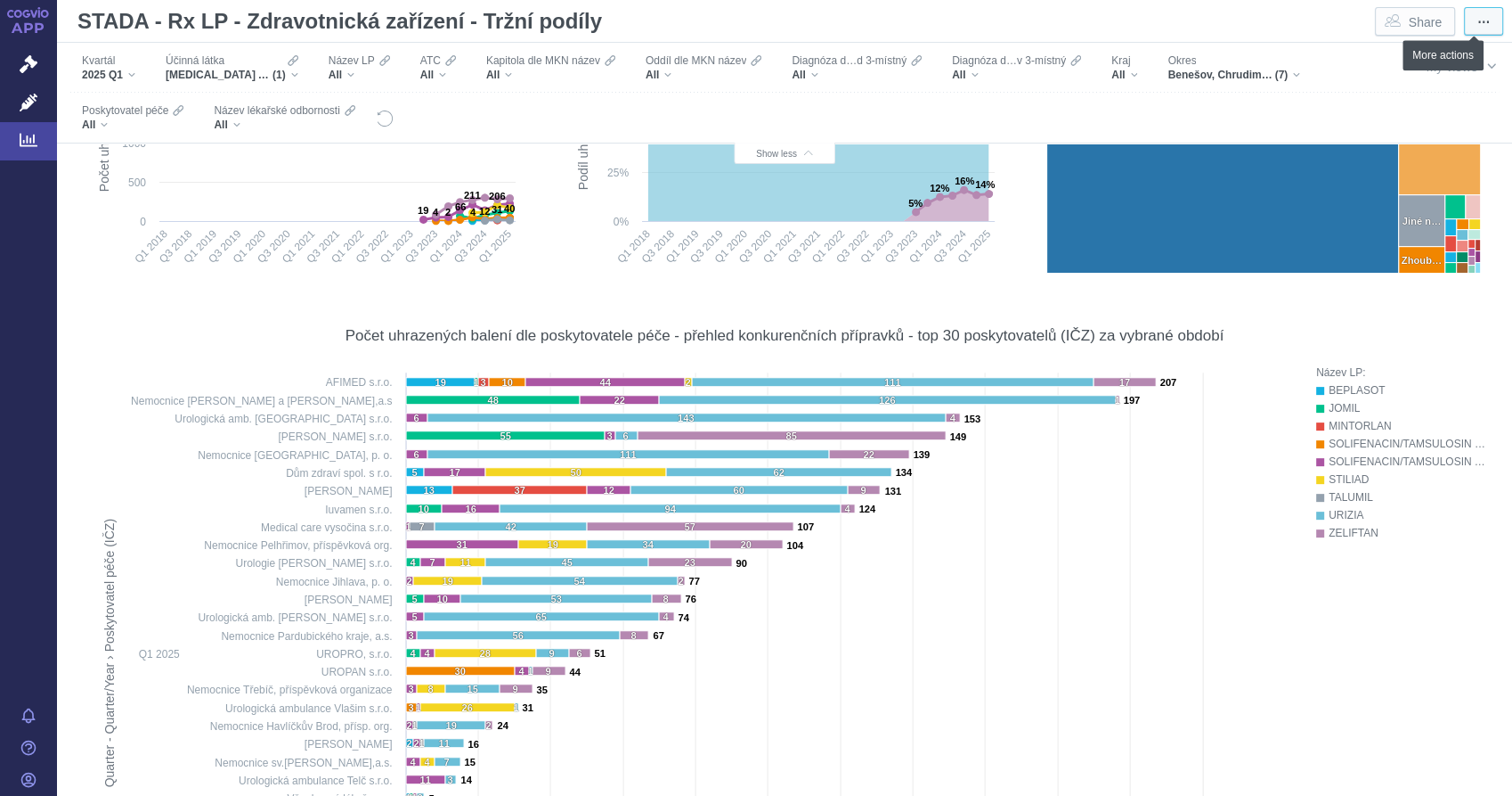
click at [1478, 20] on span "⋯" at bounding box center [1483, 22] width 12 height 18
click at [1433, 55] on span "button" at bounding box center [1431, 54] width 14 height 14
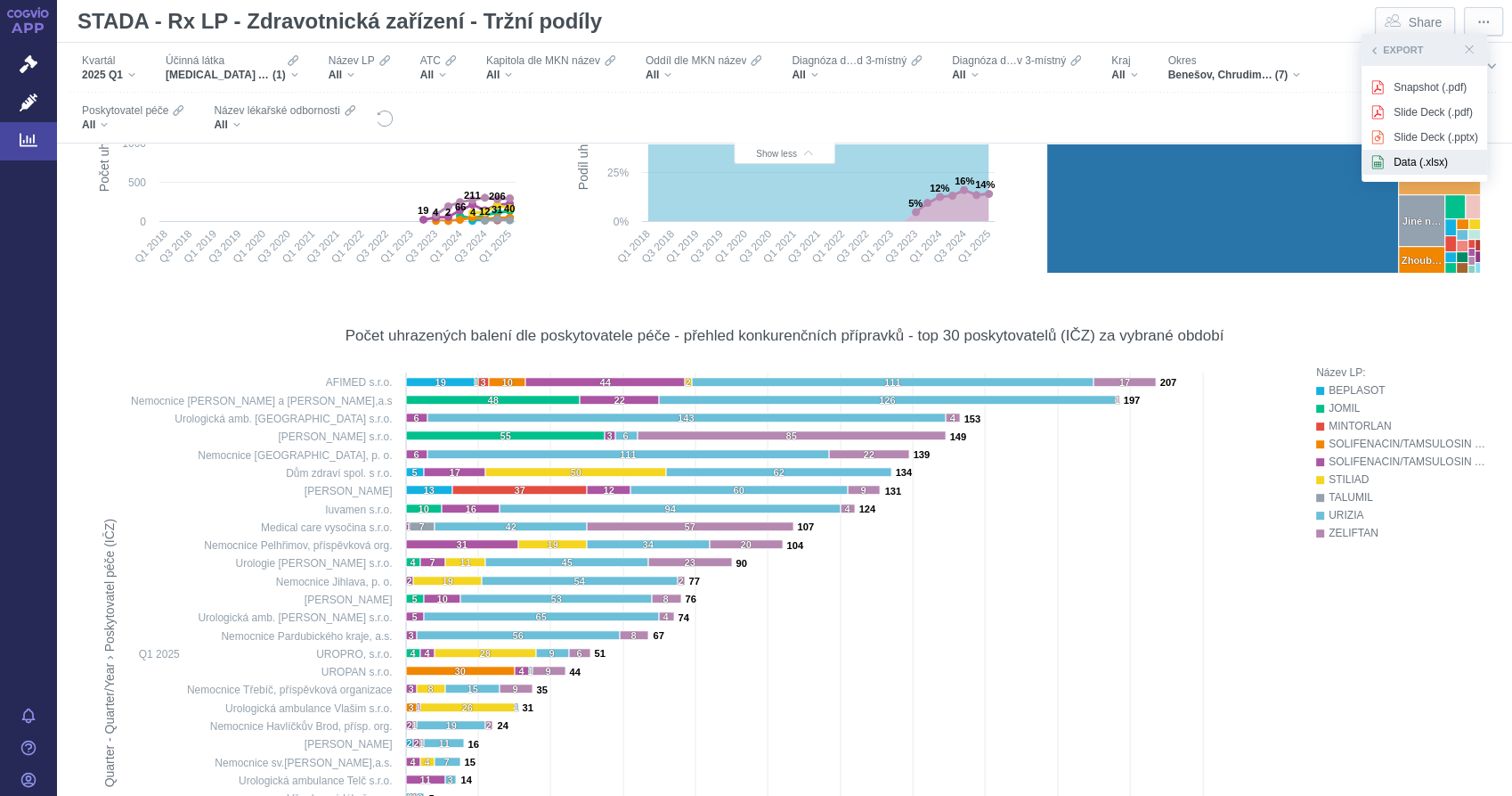
click at [1418, 163] on span "Data (.xlsx)" at bounding box center [1436, 162] width 85 height 16
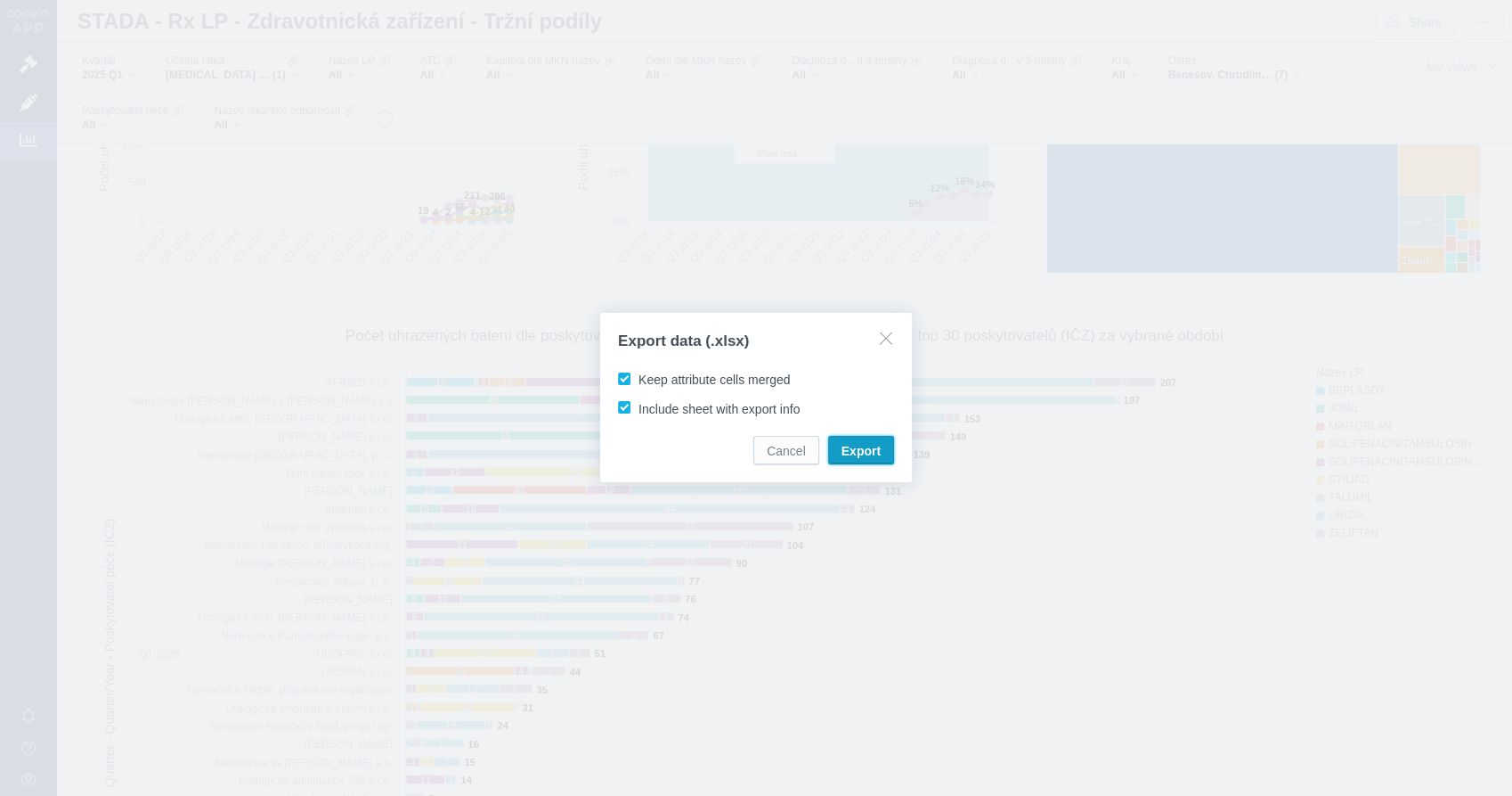
click at [846, 453] on span "Export" at bounding box center [860, 450] width 39 height 18
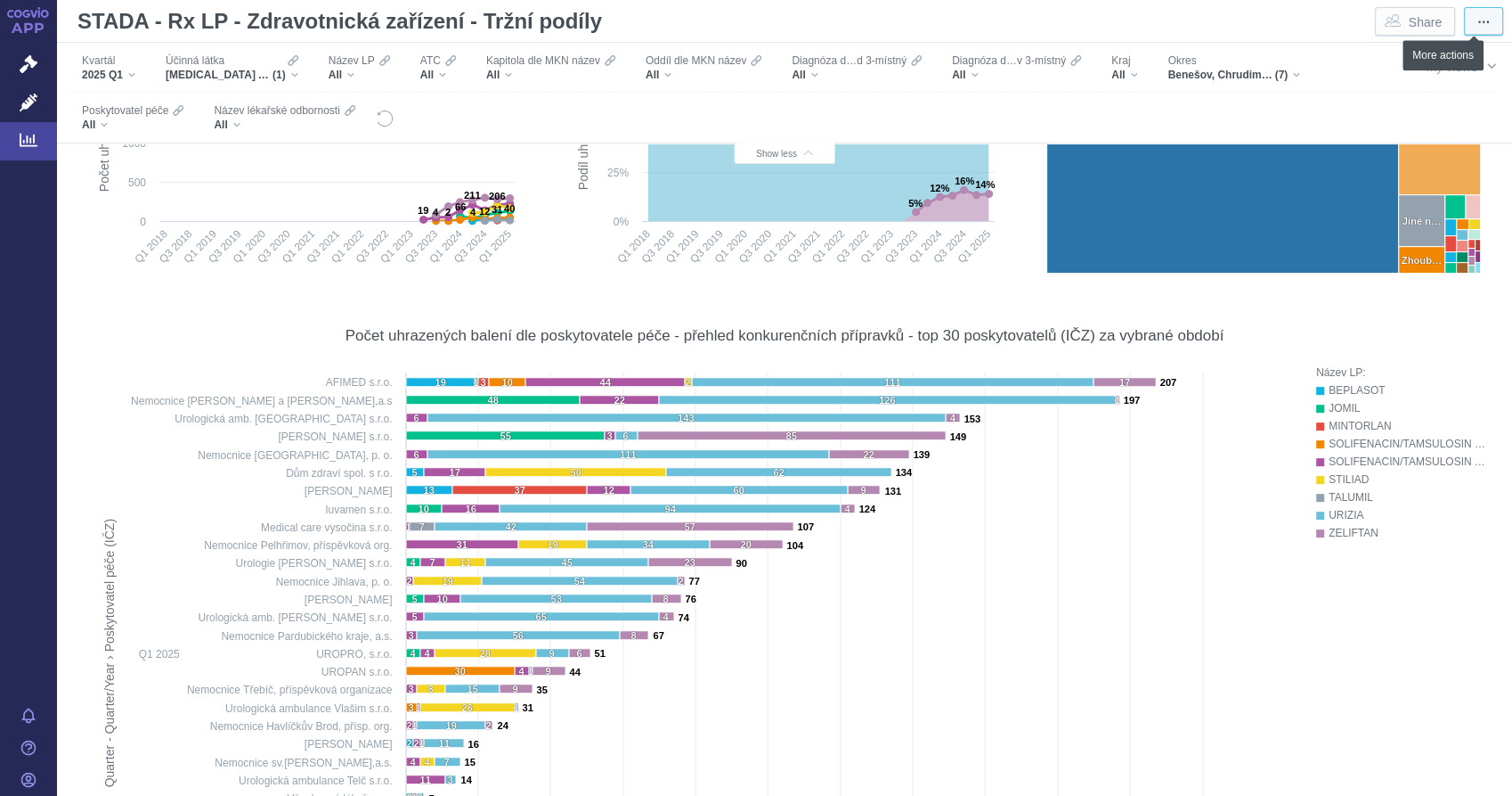
click at [1475, 20] on button "⋯" at bounding box center [1483, 21] width 39 height 29
click at [1446, 69] on div "Export" at bounding box center [1451, 54] width 72 height 39
click at [1460, 58] on button "Export" at bounding box center [1451, 55] width 72 height 25
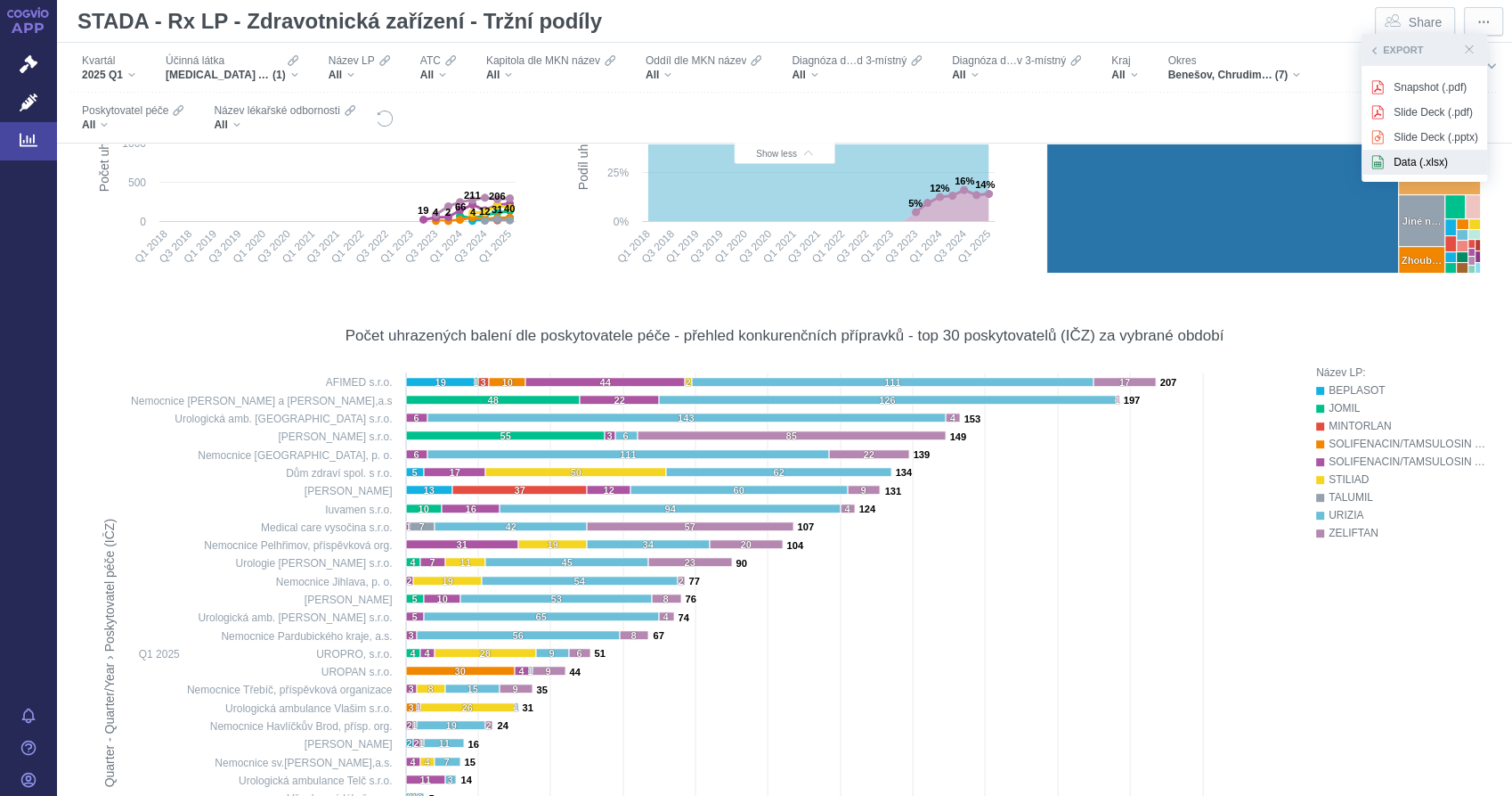
click at [1428, 155] on span "Data (.xlsx)" at bounding box center [1436, 162] width 85 height 16
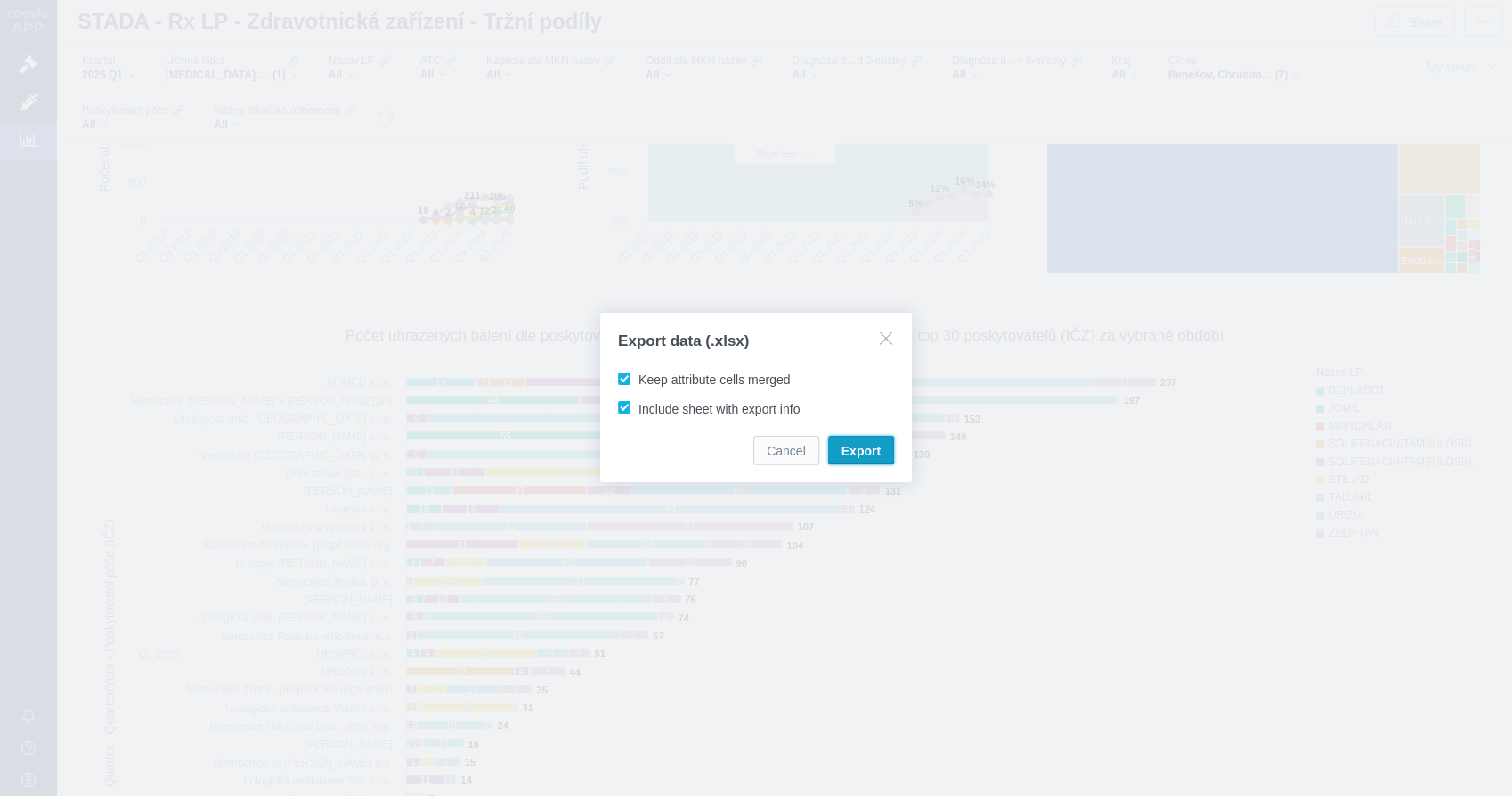
click at [881, 462] on button "Export" at bounding box center [860, 450] width 66 height 29
